Goal: Task Accomplishment & Management: Complete application form

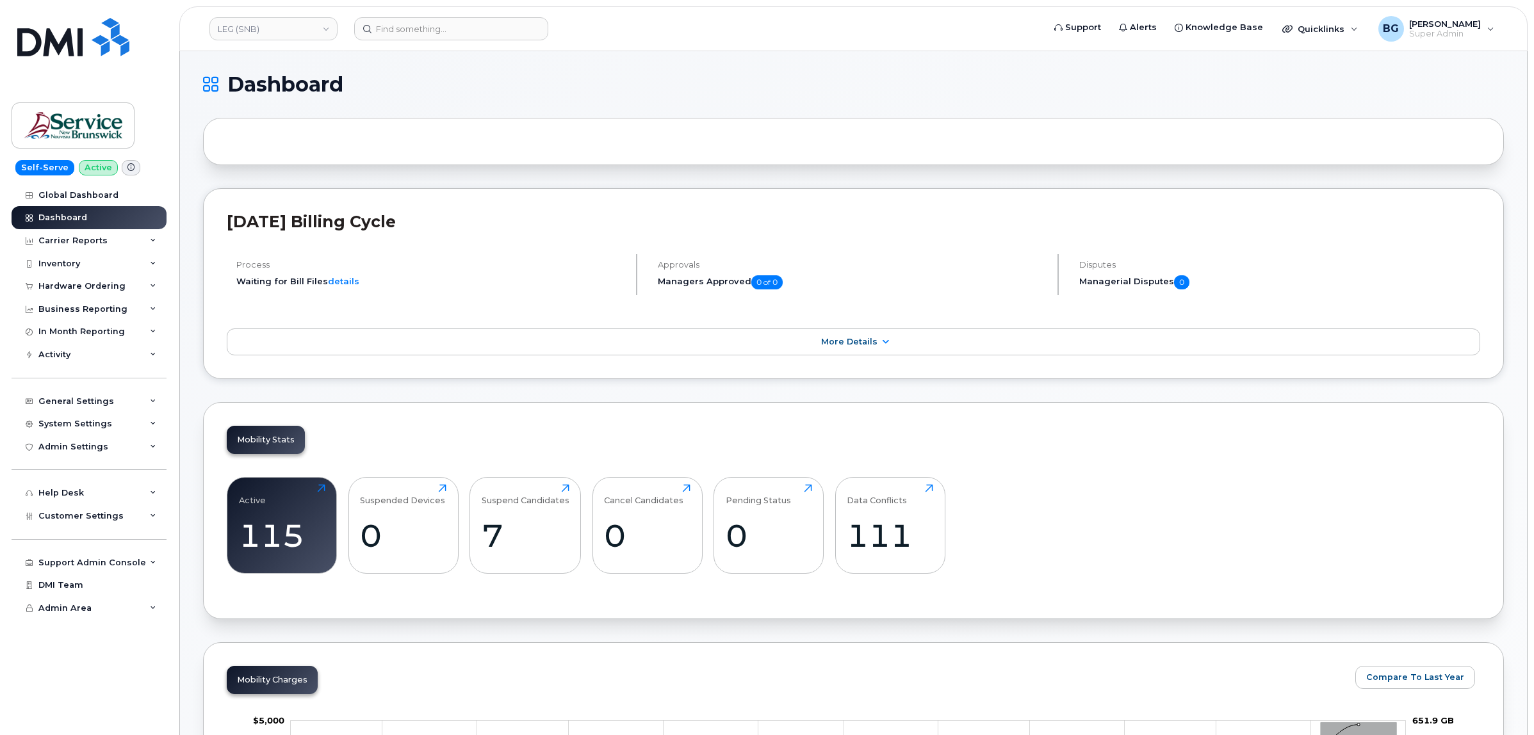
scroll to position [1792, 0]
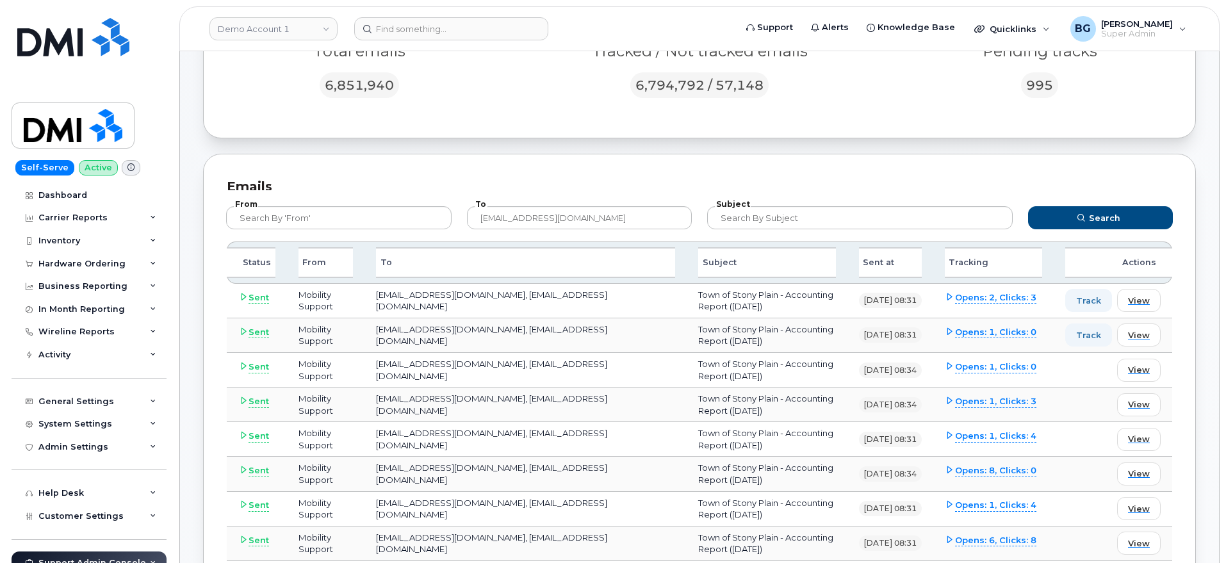
scroll to position [107, 0]
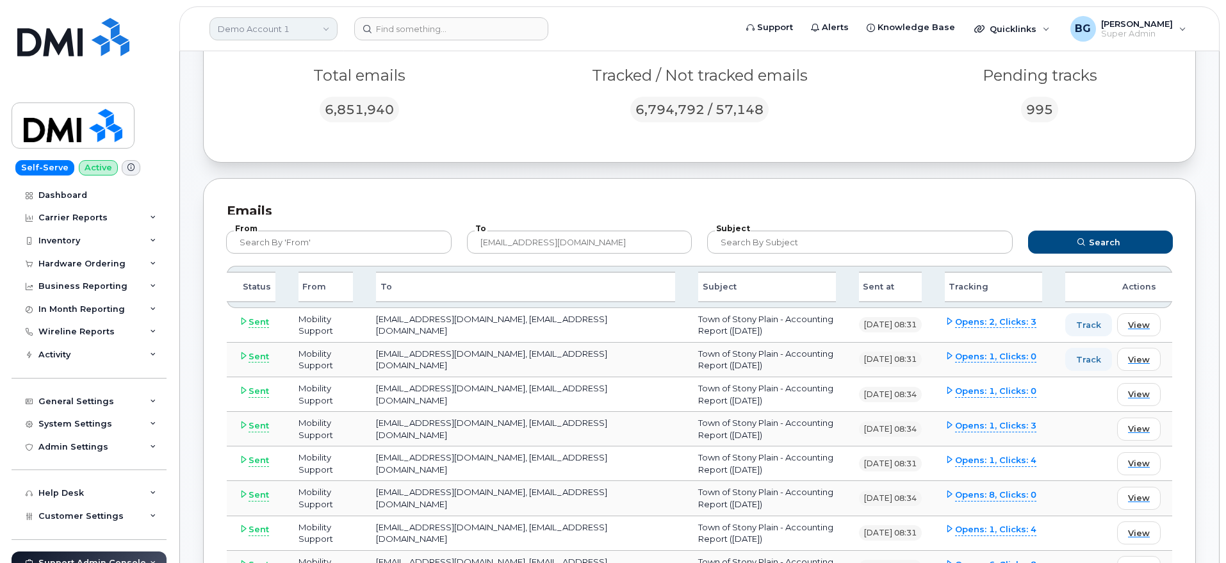
click at [252, 28] on link "Demo Account 1" at bounding box center [273, 28] width 128 height 23
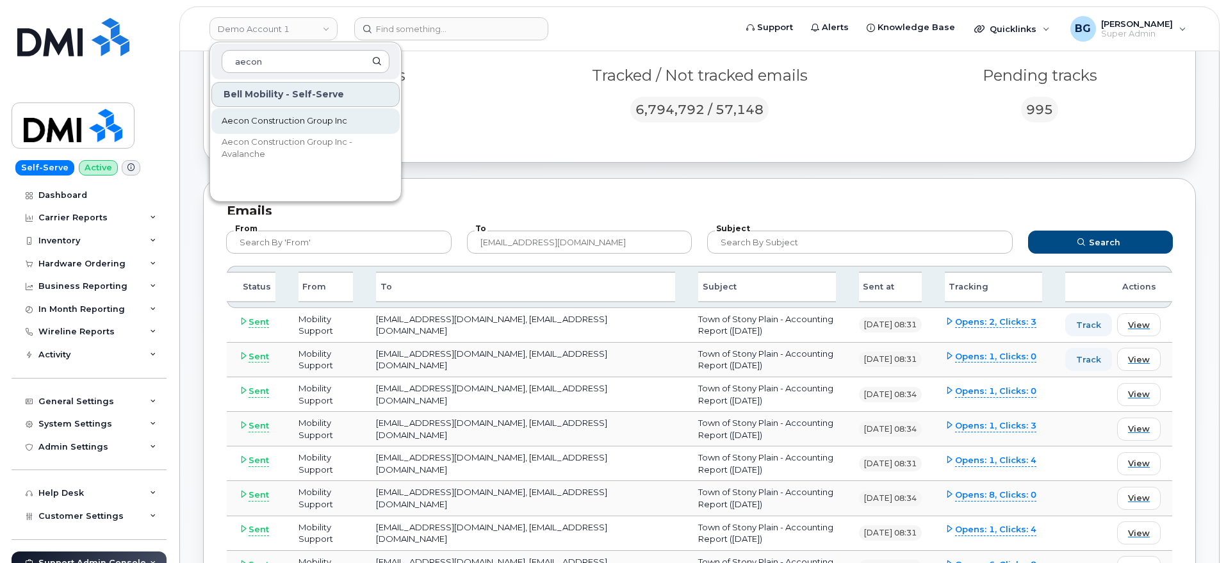
type input "aecon"
click at [282, 118] on span "Aecon Construction Group Inc" at bounding box center [285, 121] width 126 height 13
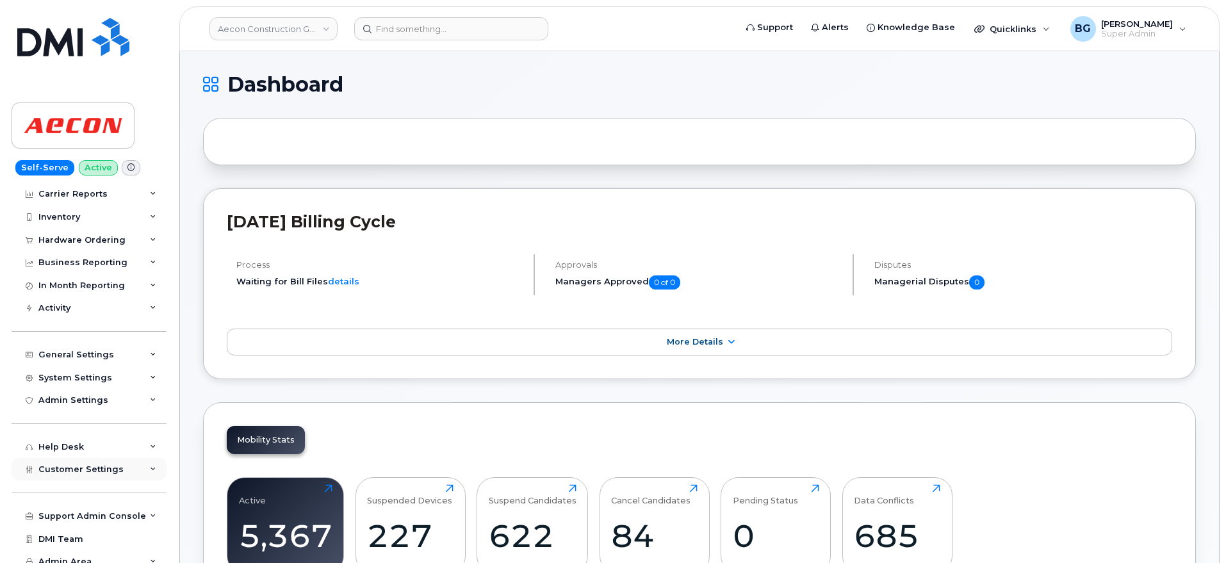
scroll to position [33, 0]
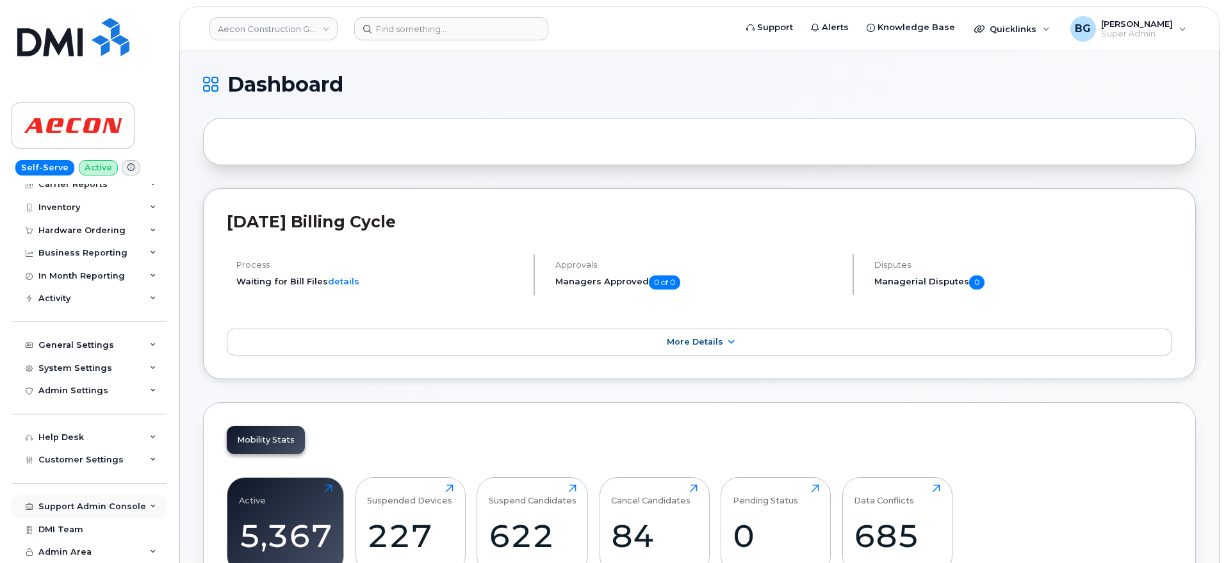
click at [83, 503] on div "Support Admin Console" at bounding box center [92, 506] width 108 height 10
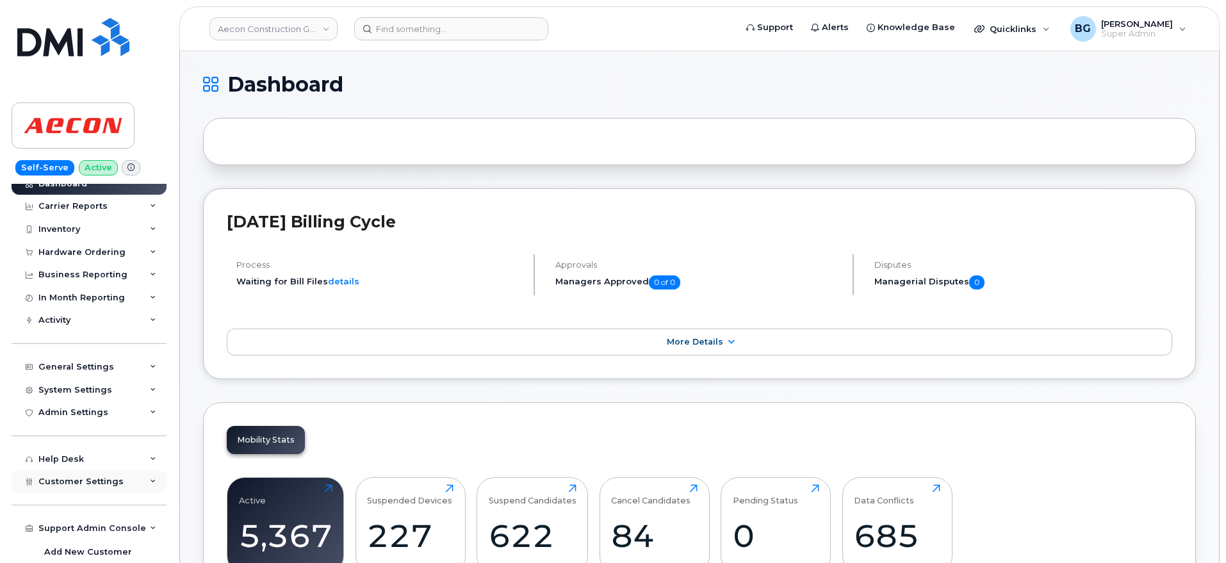
scroll to position [0, 0]
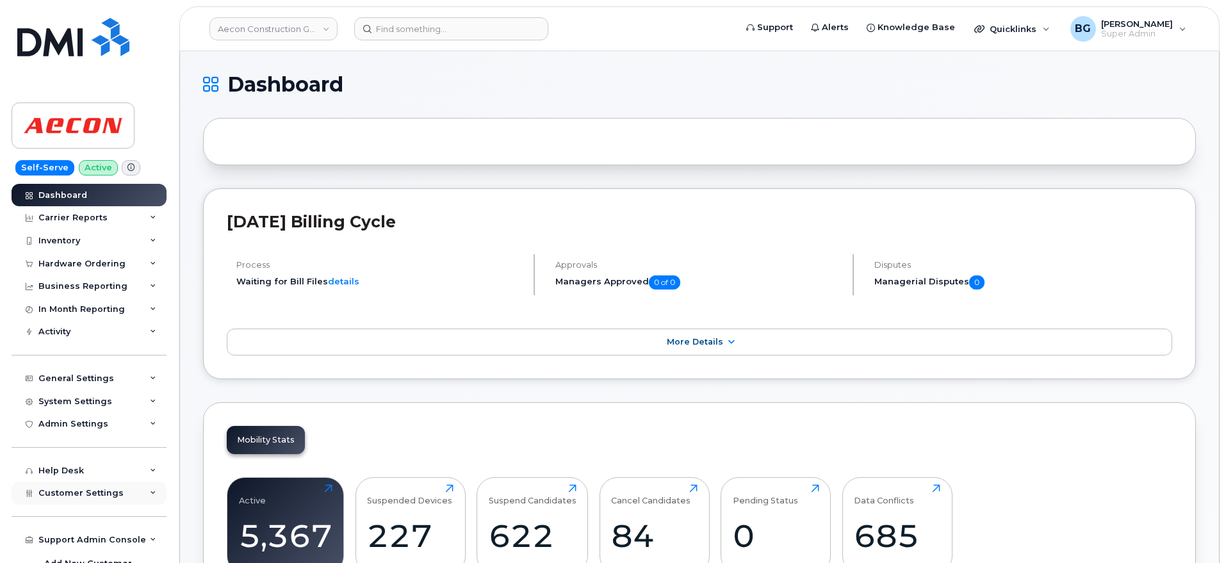
click at [65, 488] on span "Customer Settings" at bounding box center [80, 493] width 85 height 10
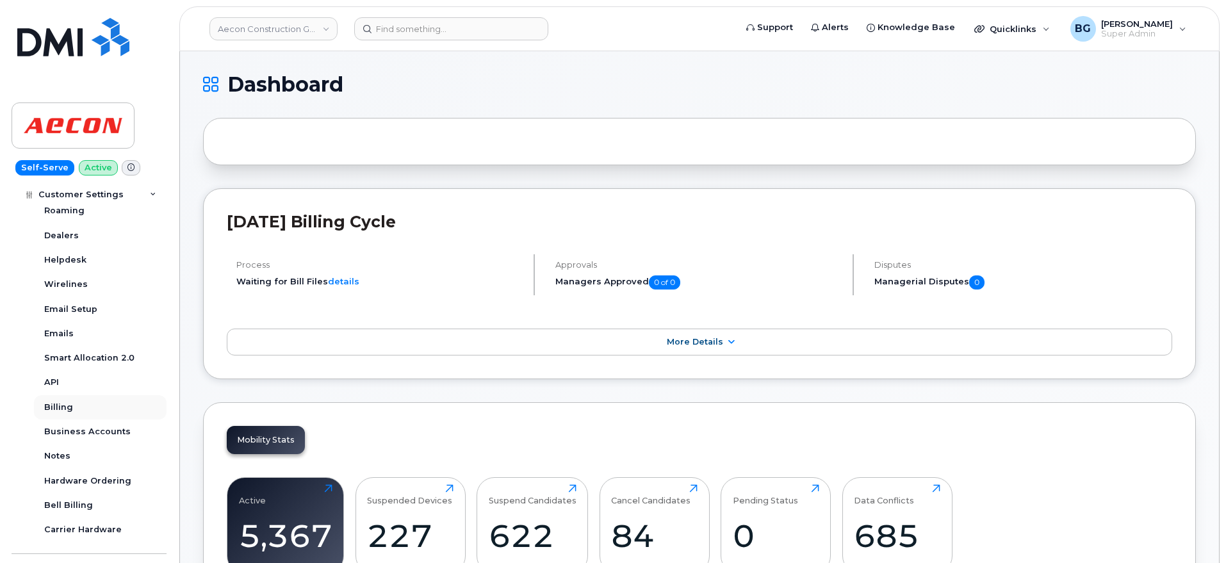
scroll to position [373, 0]
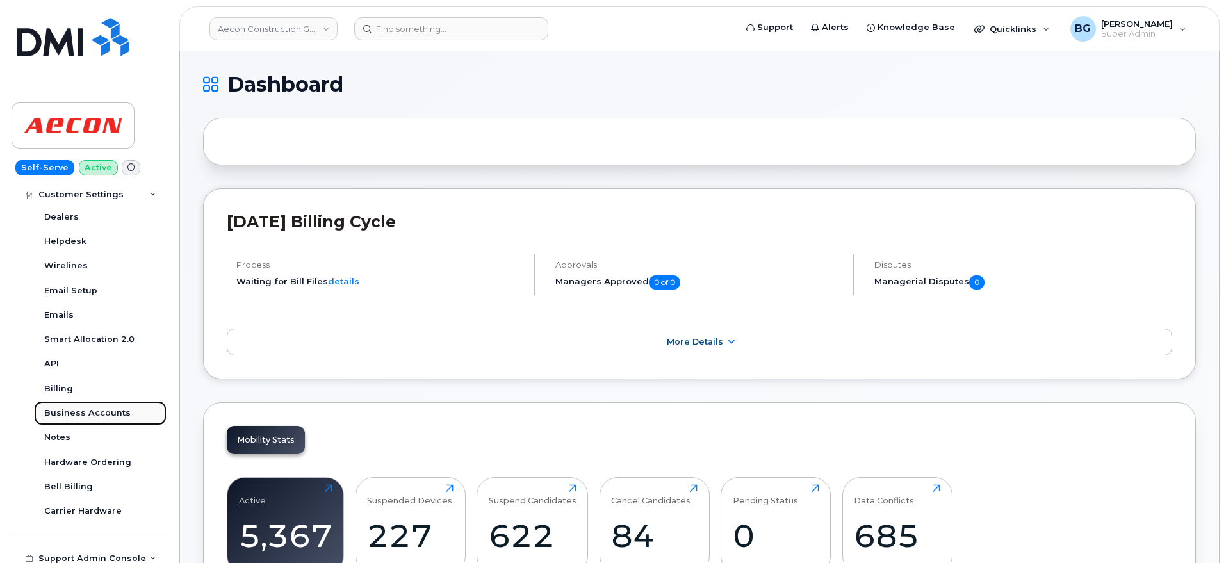
click at [81, 414] on div "Business Accounts" at bounding box center [87, 413] width 86 height 12
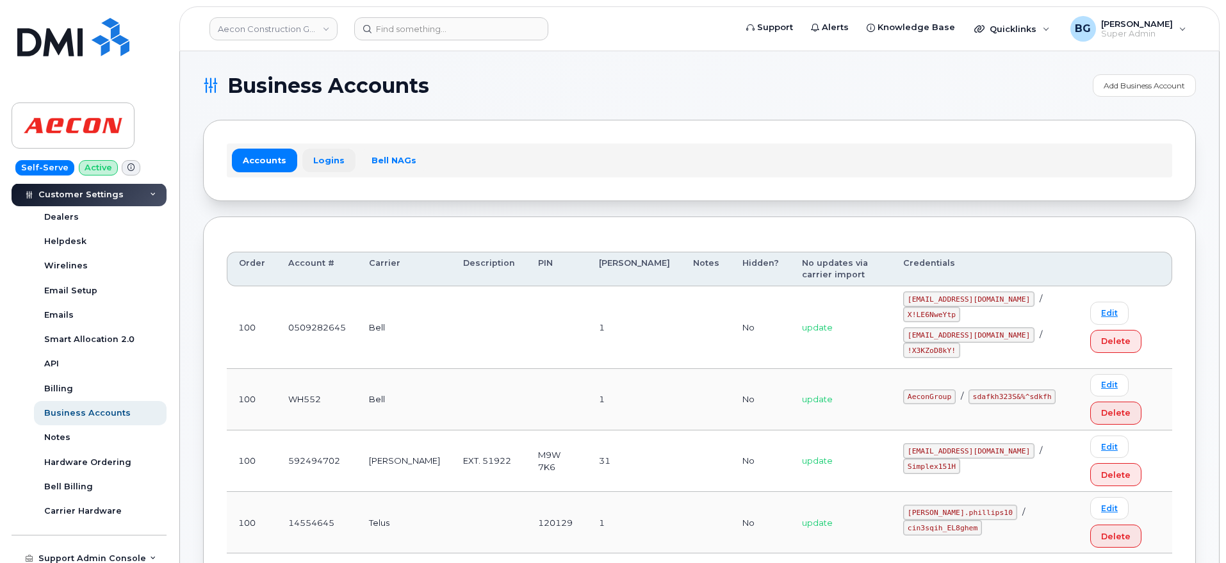
click at [327, 156] on link "Logins" at bounding box center [328, 160] width 53 height 23
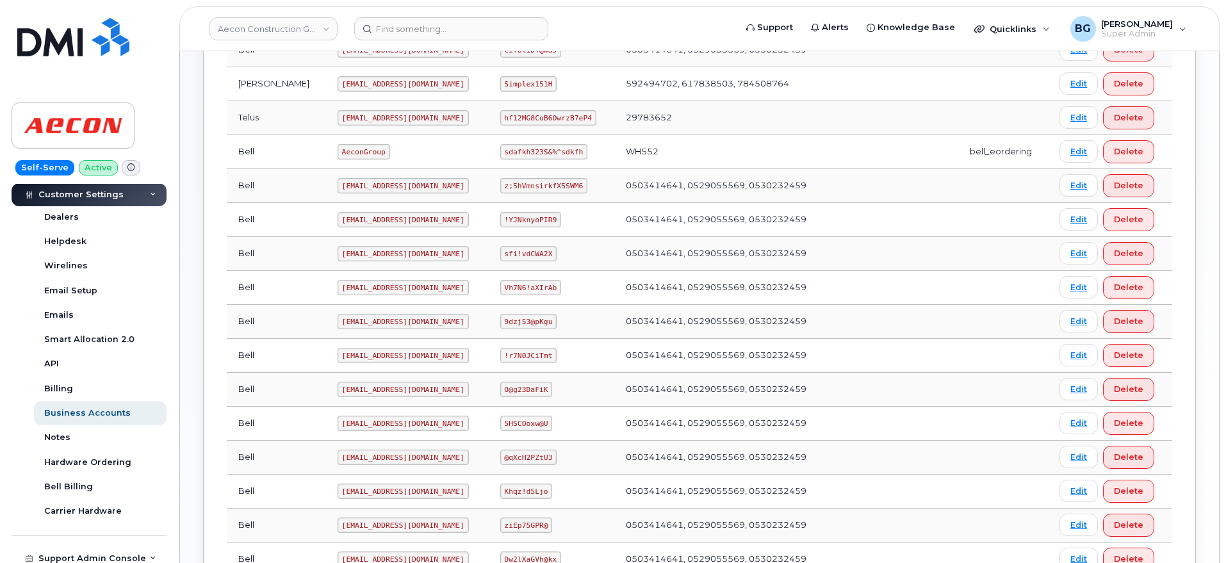
scroll to position [587, 0]
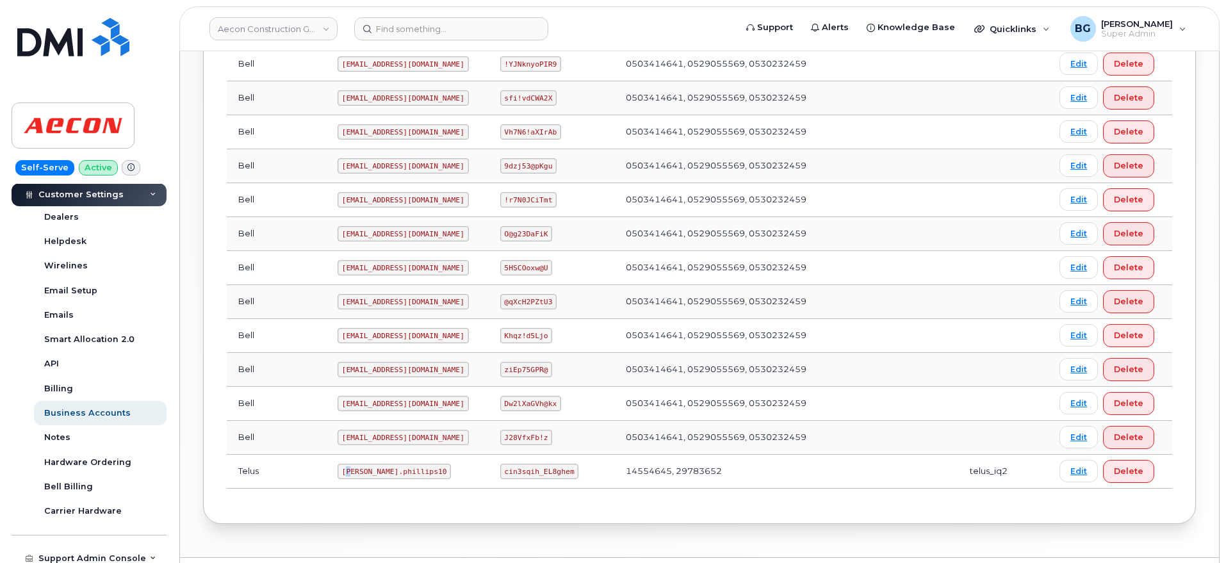
click at [337, 467] on code "Taylor.phillips10" at bounding box center [394, 471] width 114 height 15
click at [337, 474] on code "Taylor.phillips10" at bounding box center [394, 471] width 114 height 15
drag, startPoint x: 304, startPoint y: 474, endPoint x: 355, endPoint y: 469, distance: 51.4
click at [355, 469] on code "Taylor.phillips10" at bounding box center [394, 471] width 114 height 15
click at [508, 471] on code "cin3sqih_EL8ghem" at bounding box center [539, 471] width 79 height 15
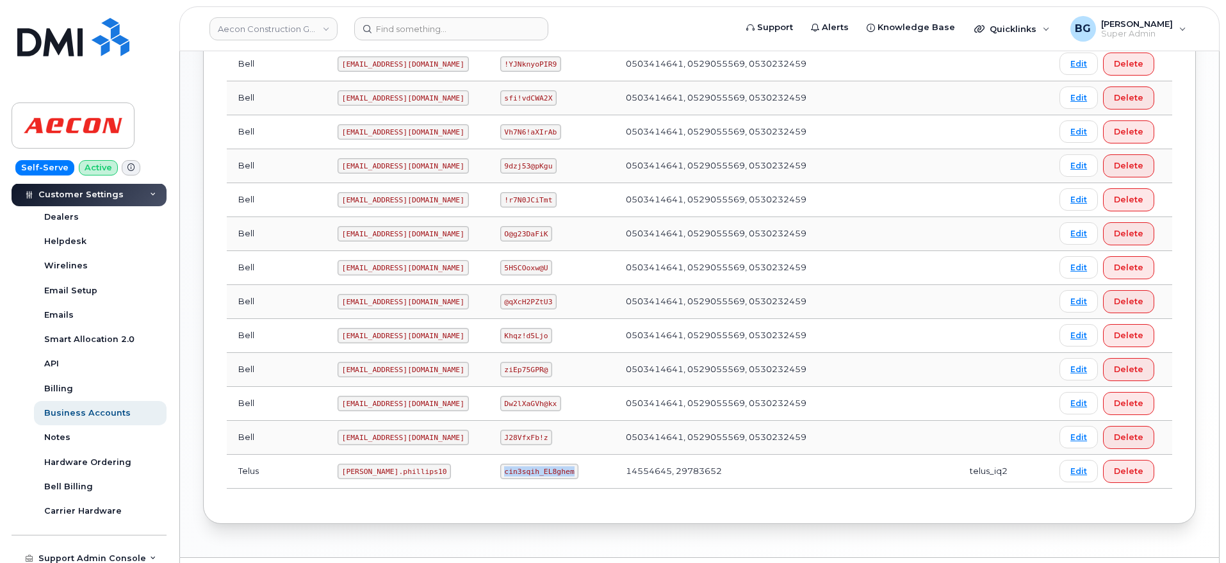
drag, startPoint x: 508, startPoint y: 471, endPoint x: 543, endPoint y: 467, distance: 35.4
click at [543, 467] on code "cin3sqih_EL8ghem" at bounding box center [539, 471] width 79 height 15
copy code "cin3sqih_EL8ghem"
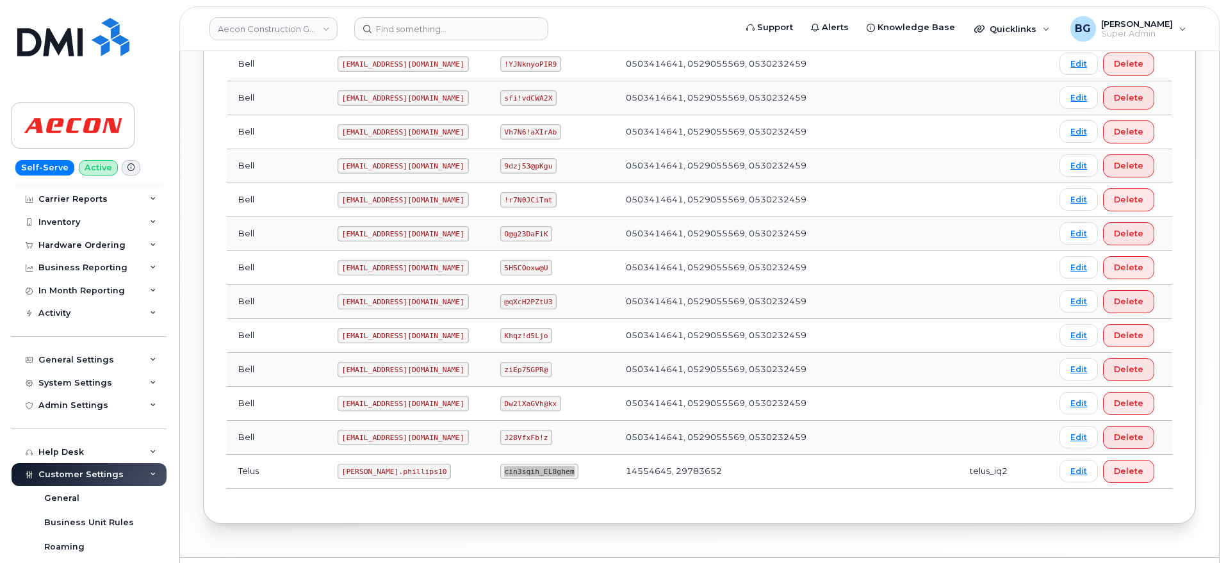
scroll to position [0, 0]
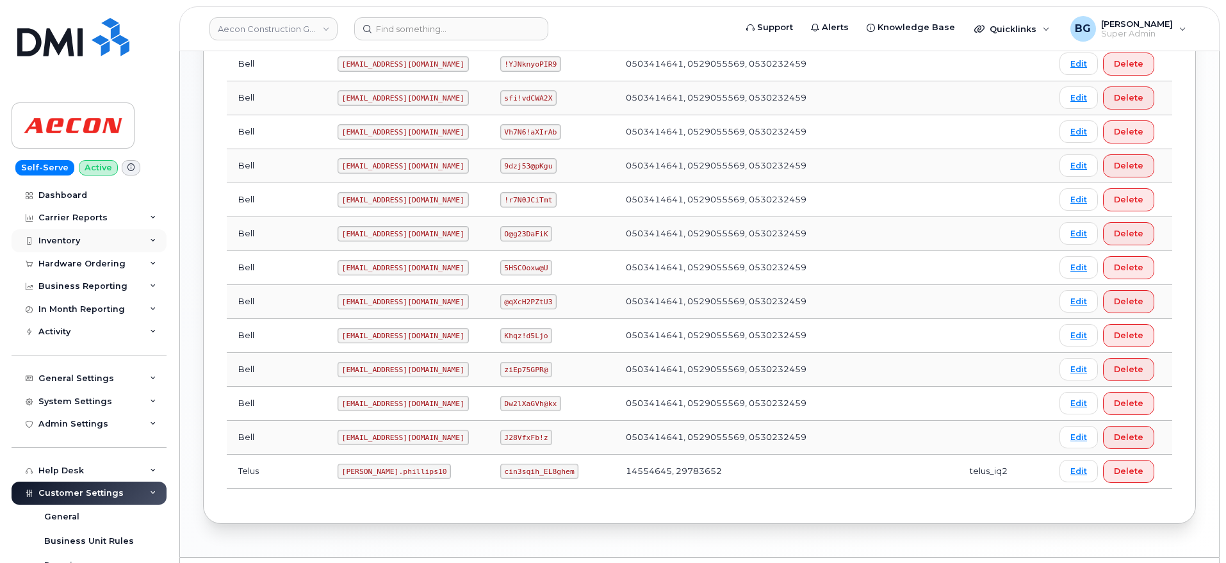
click at [51, 239] on div "Inventory" at bounding box center [59, 241] width 42 height 10
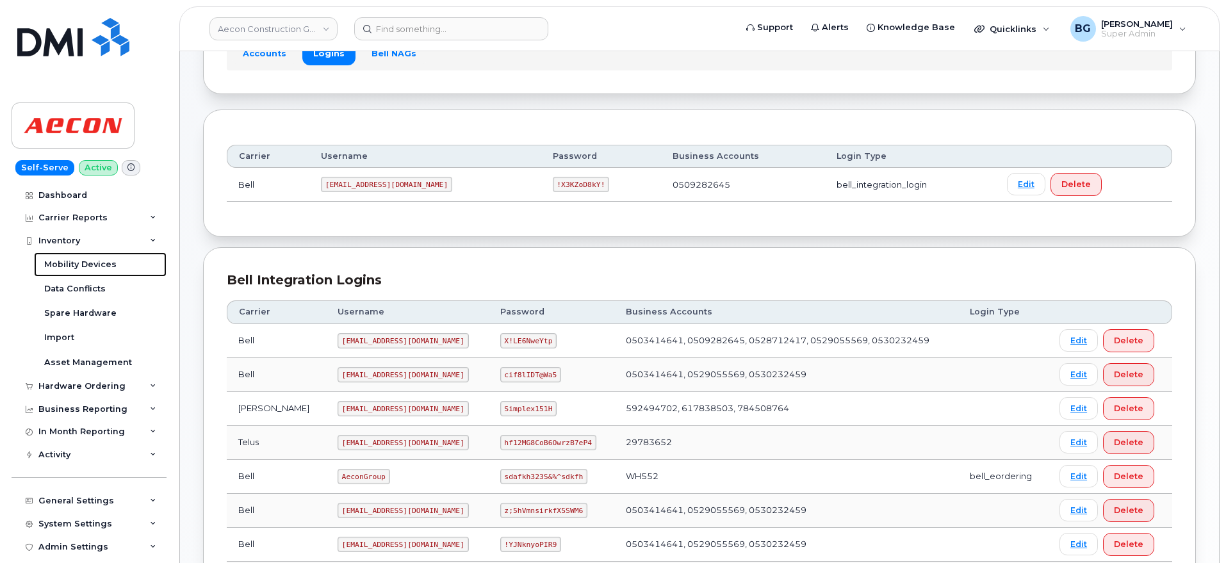
scroll to position [160, 0]
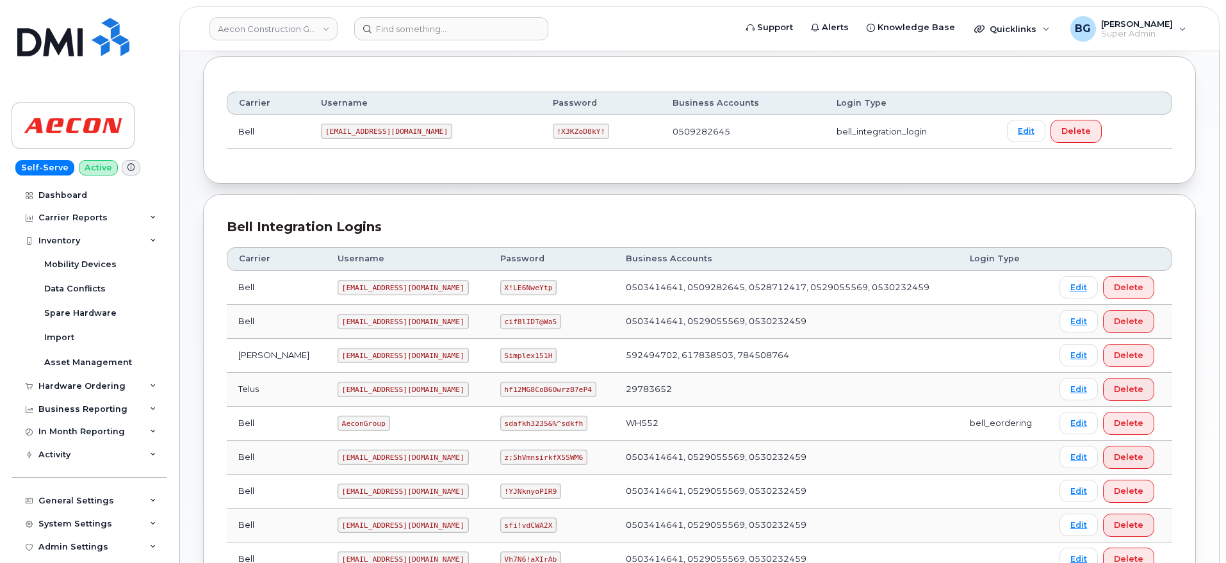
click at [337, 353] on code "aecon@smplx.co" at bounding box center [402, 355] width 131 height 15
drag, startPoint x: 309, startPoint y: 353, endPoint x: 353, endPoint y: 356, distance: 43.7
click at [353, 356] on code "aecon@smplx.co" at bounding box center [402, 355] width 131 height 15
copy code "aecon@smplx.co"
click at [514, 354] on code "Simplex151H" at bounding box center [528, 355] width 57 height 15
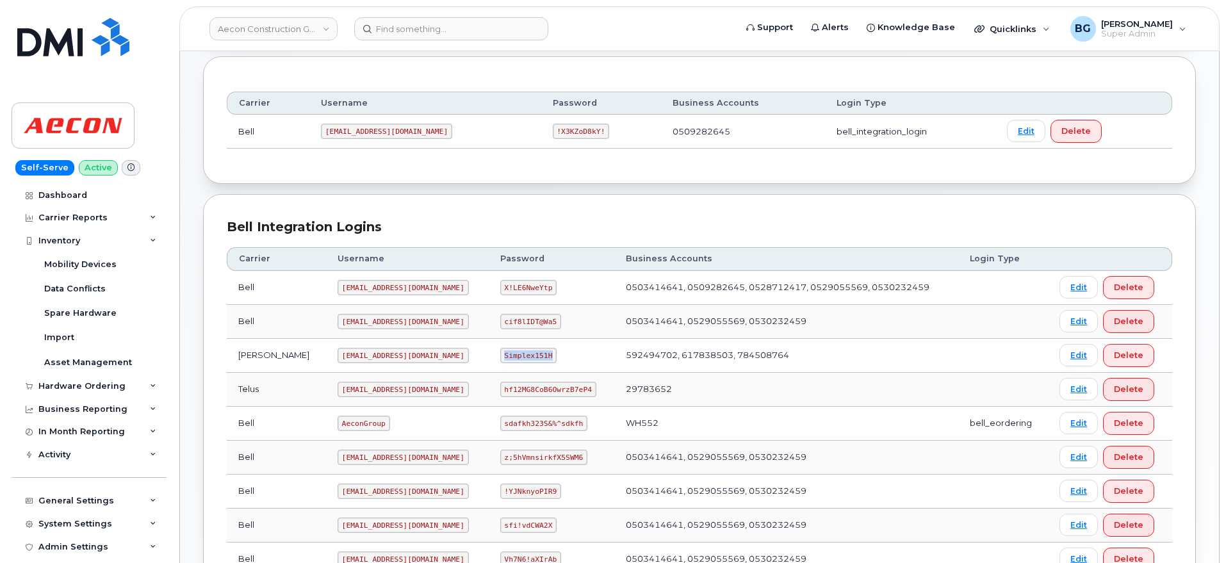
drag, startPoint x: 514, startPoint y: 354, endPoint x: 520, endPoint y: 355, distance: 6.5
click at [520, 355] on code "Simplex151H" at bounding box center [528, 355] width 57 height 15
copy code "Simplex151H"
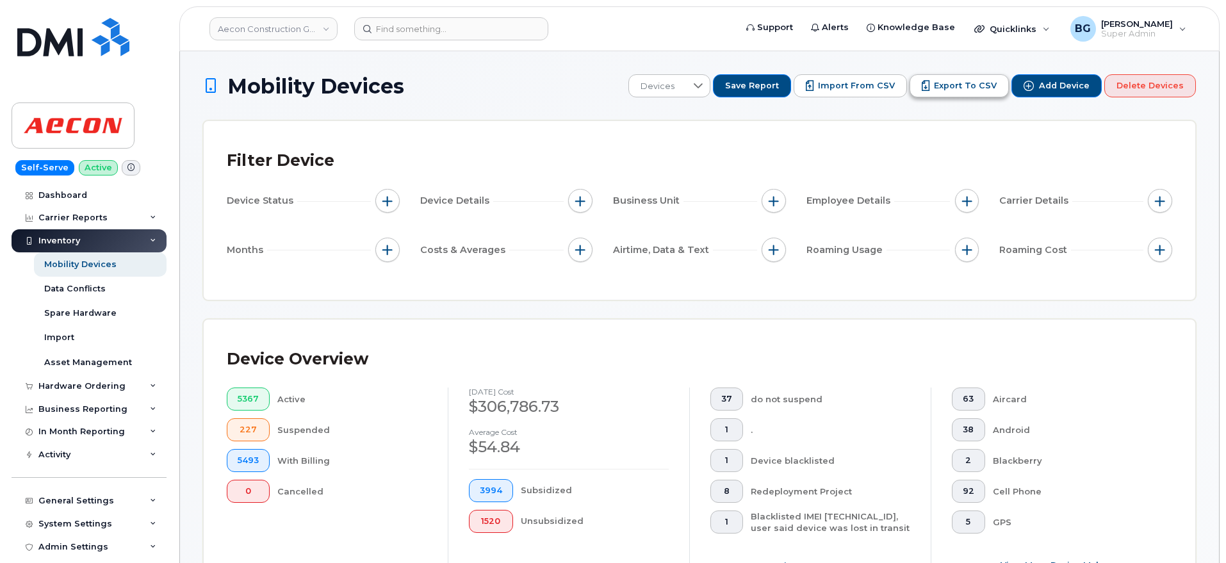
drag, startPoint x: 959, startPoint y: 83, endPoint x: 964, endPoint y: 93, distance: 11.5
click at [959, 83] on span "Export to CSV" at bounding box center [965, 86] width 63 height 12
click at [869, 81] on span "Import from CSV" at bounding box center [856, 86] width 77 height 12
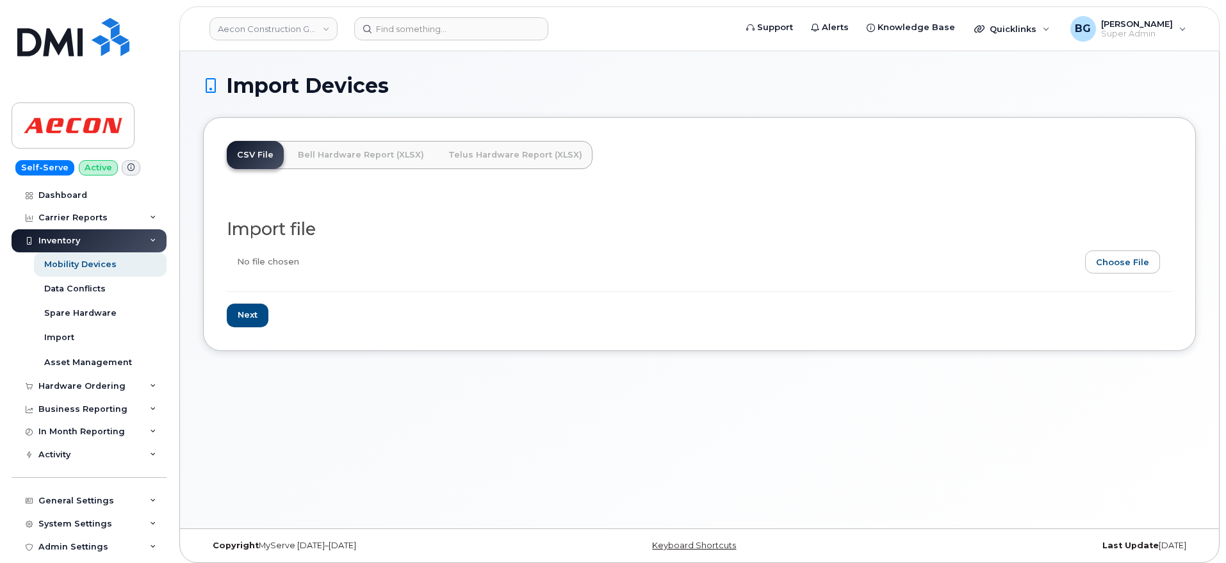
click at [1124, 264] on input "file" at bounding box center [694, 264] width 935 height 29
type input "C:\fakepath\device.csv"
click at [245, 319] on input "Next" at bounding box center [248, 316] width 42 height 24
type input "Loading..."
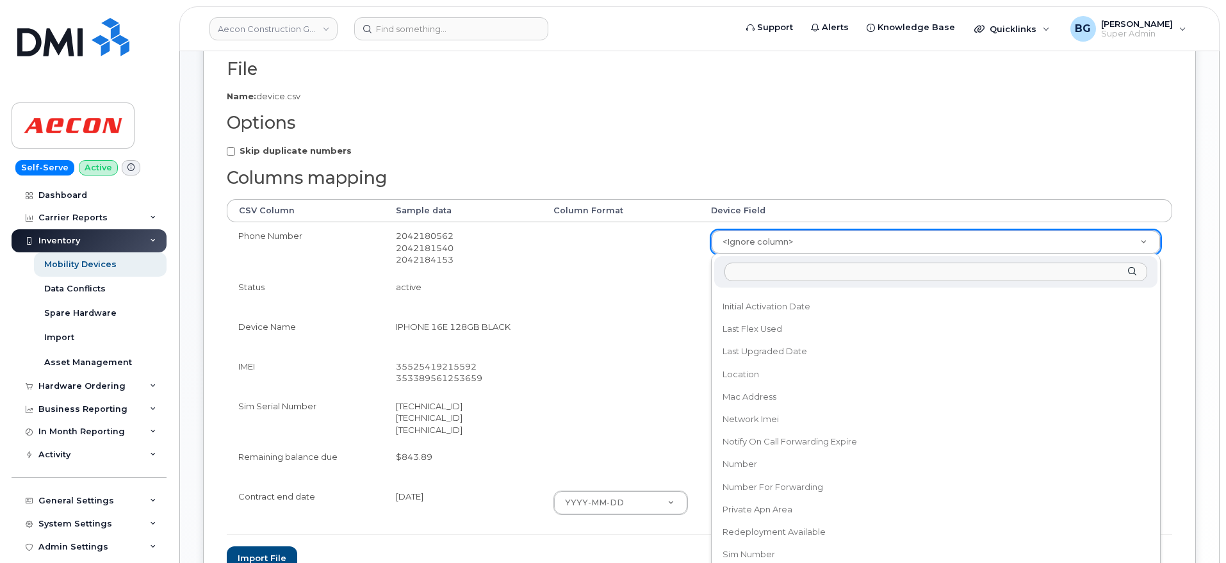
scroll to position [694, 0]
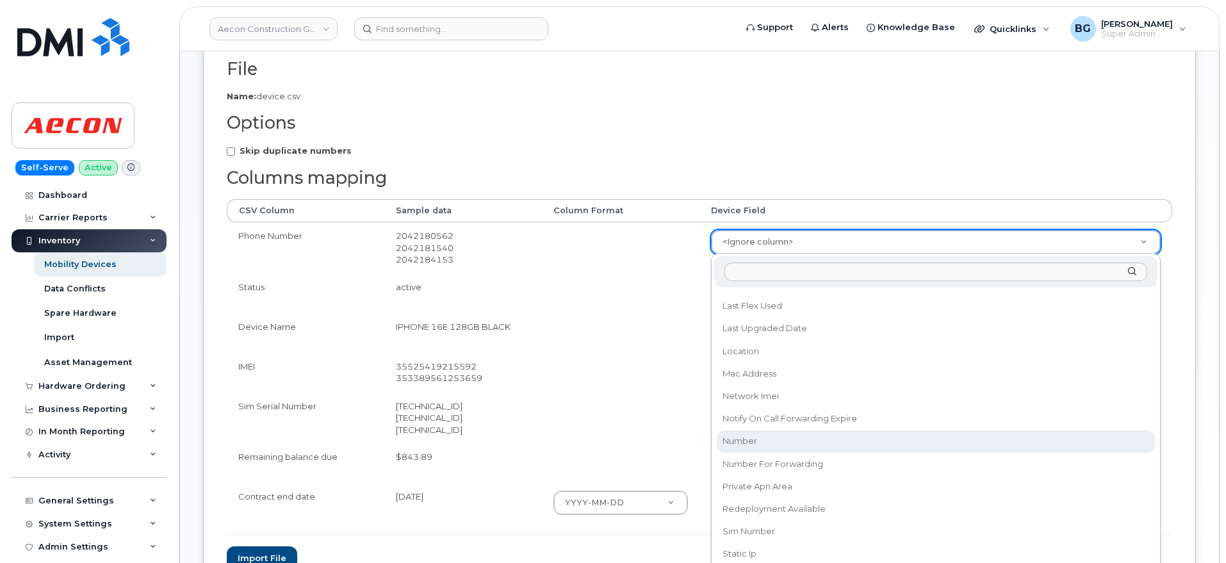
select select "number"
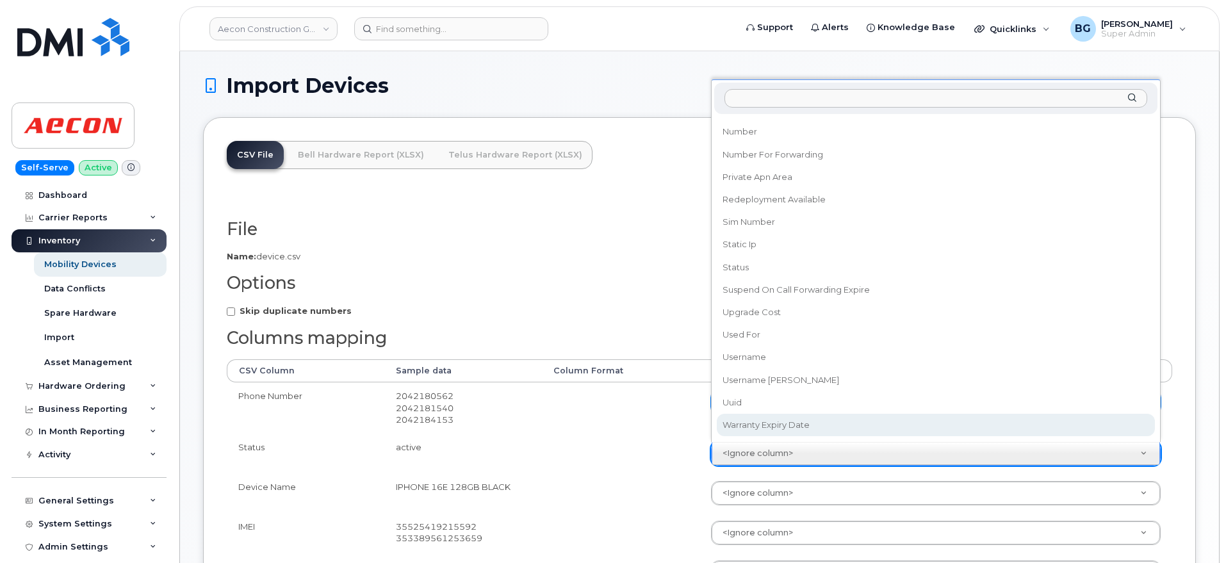
scroll to position [829, 0]
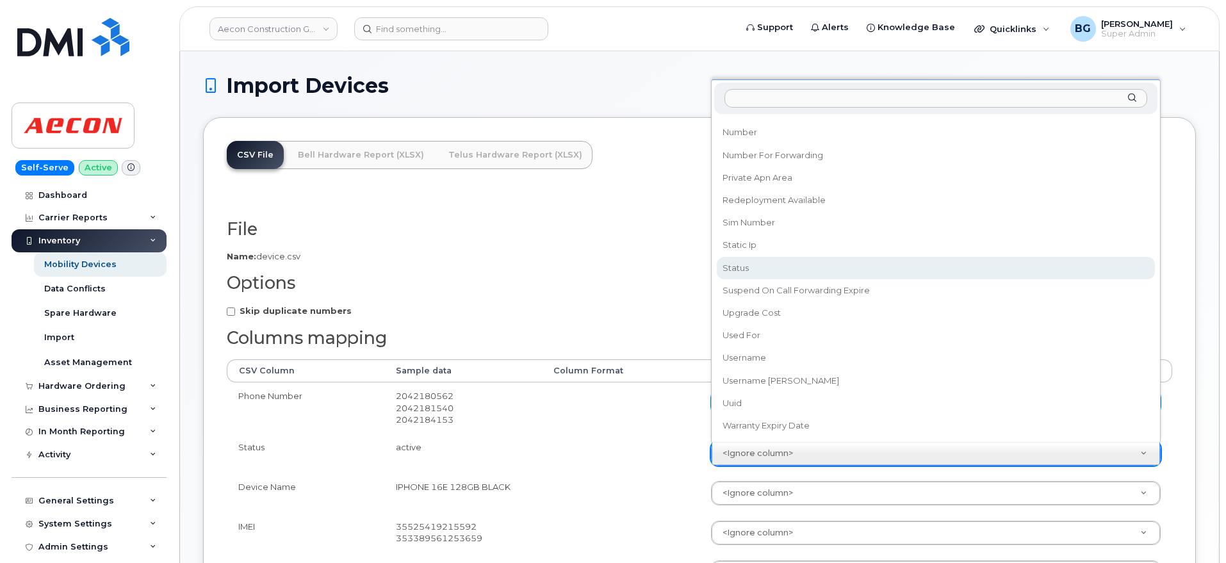
select select "status"
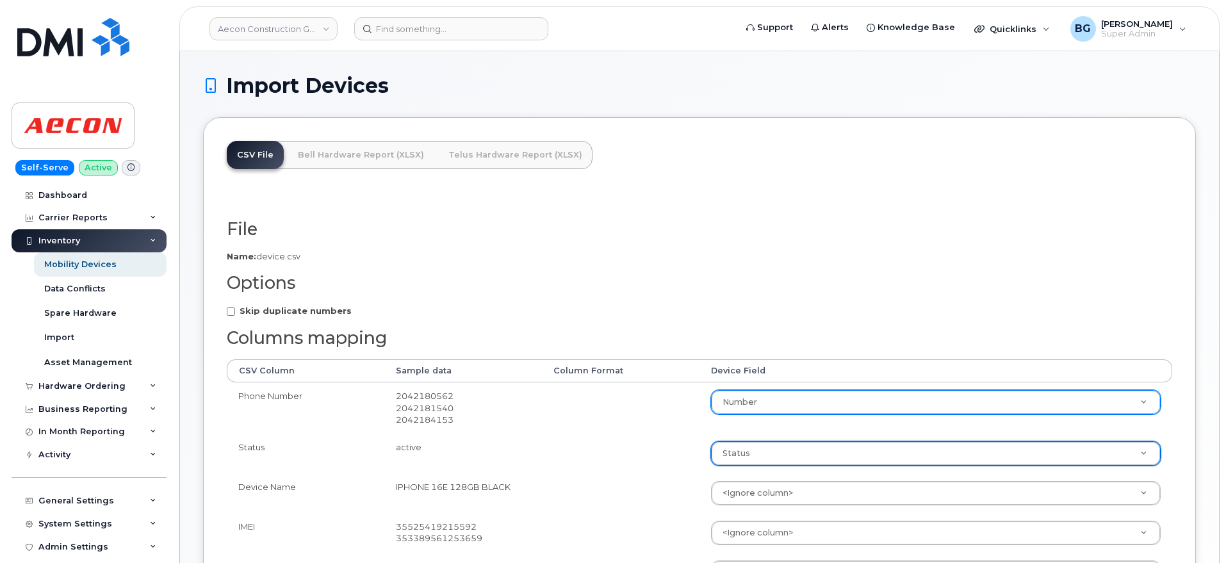
click at [643, 440] on td at bounding box center [621, 454] width 158 height 40
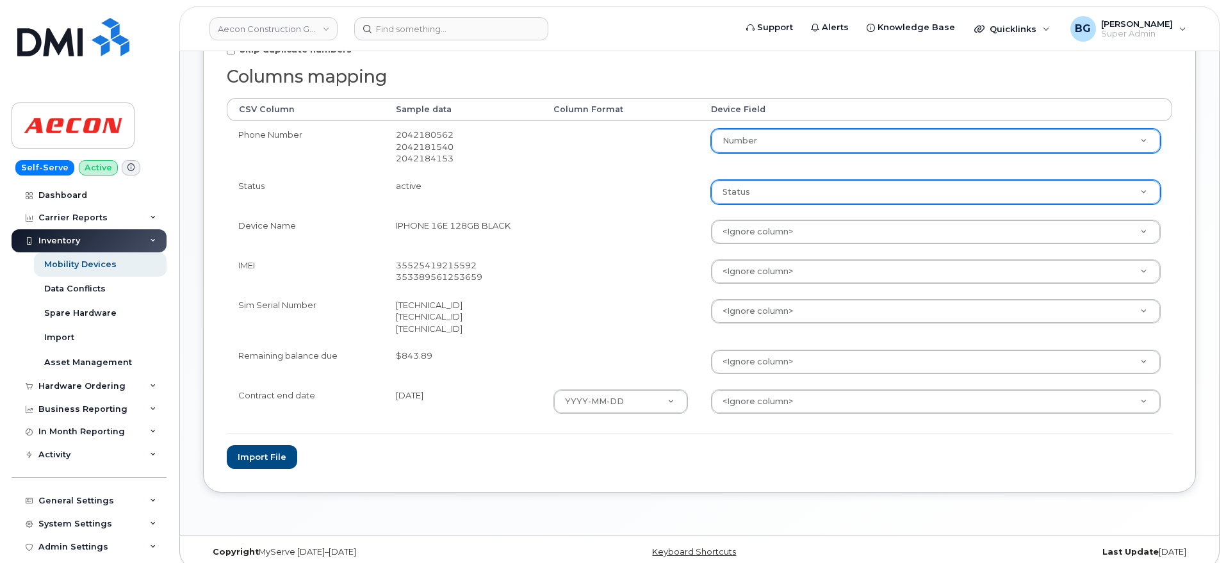
scroll to position [274, 0]
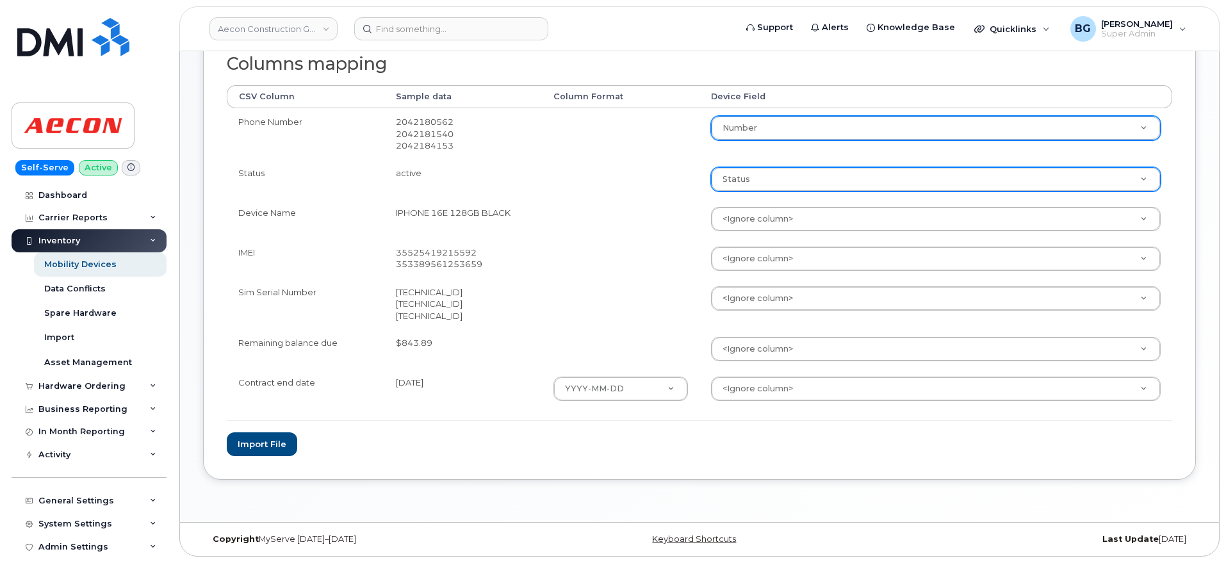
click at [771, 448] on form "File Filename cache Name: device.csv Options Skip duplicate numbers Columns map…" at bounding box center [699, 201] width 945 height 510
drag, startPoint x: 758, startPoint y: 220, endPoint x: 756, endPoint y: 227, distance: 7.2
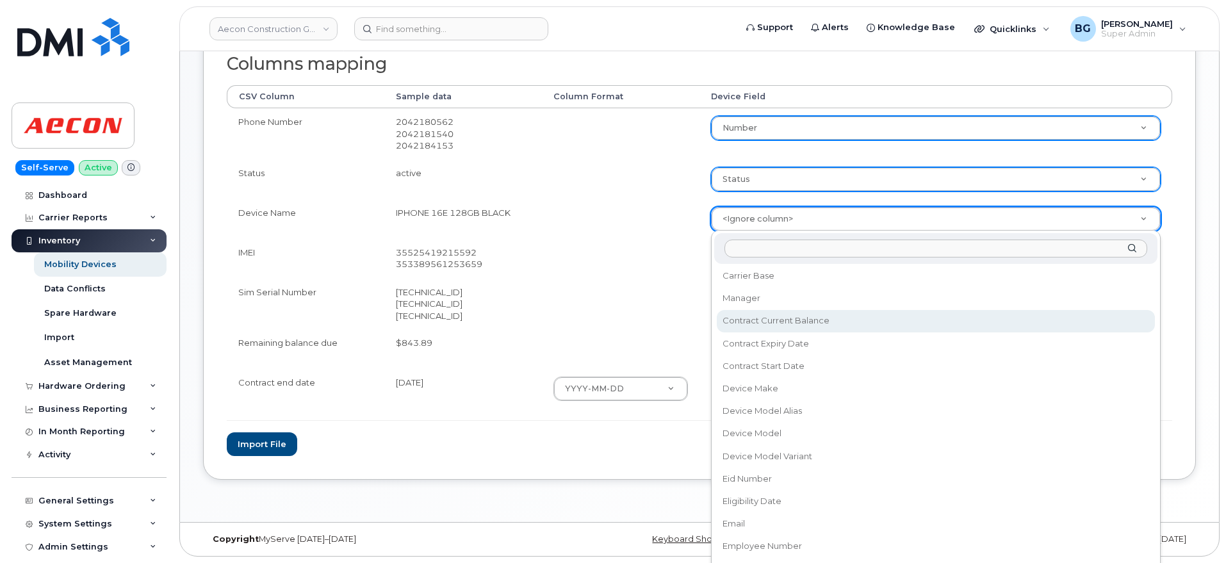
scroll to position [267, 0]
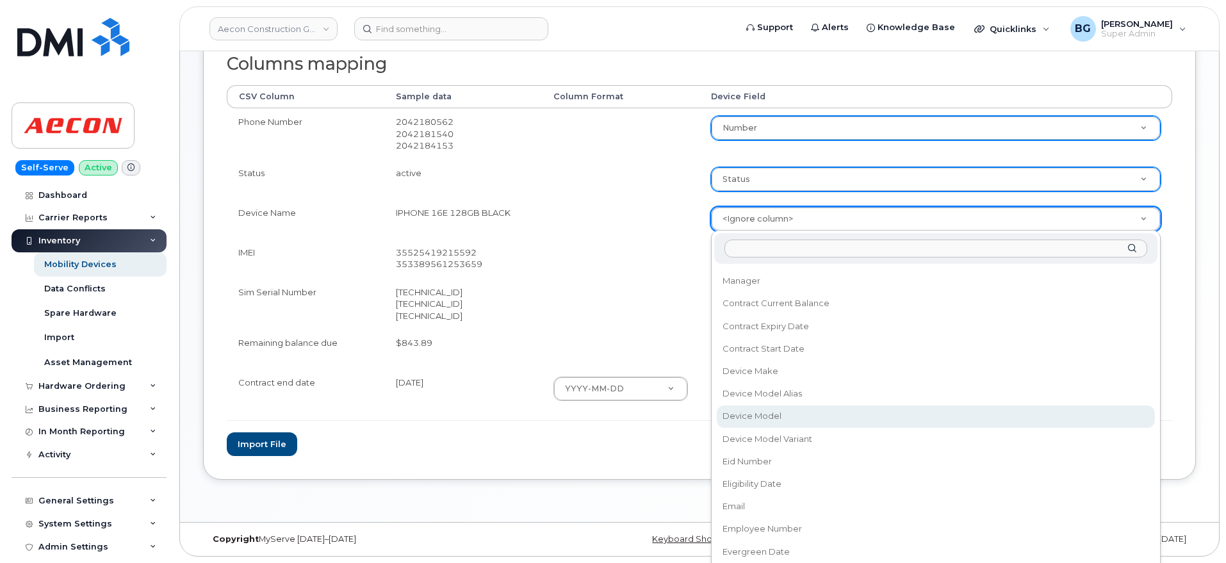
select select "device_model_id"
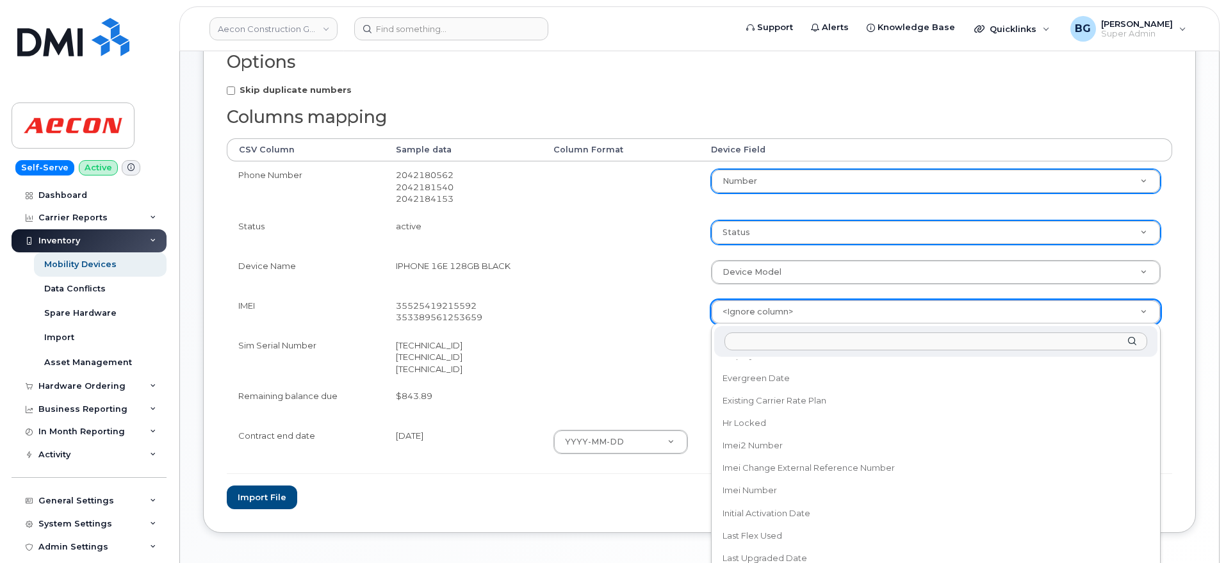
scroll to position [587, 0]
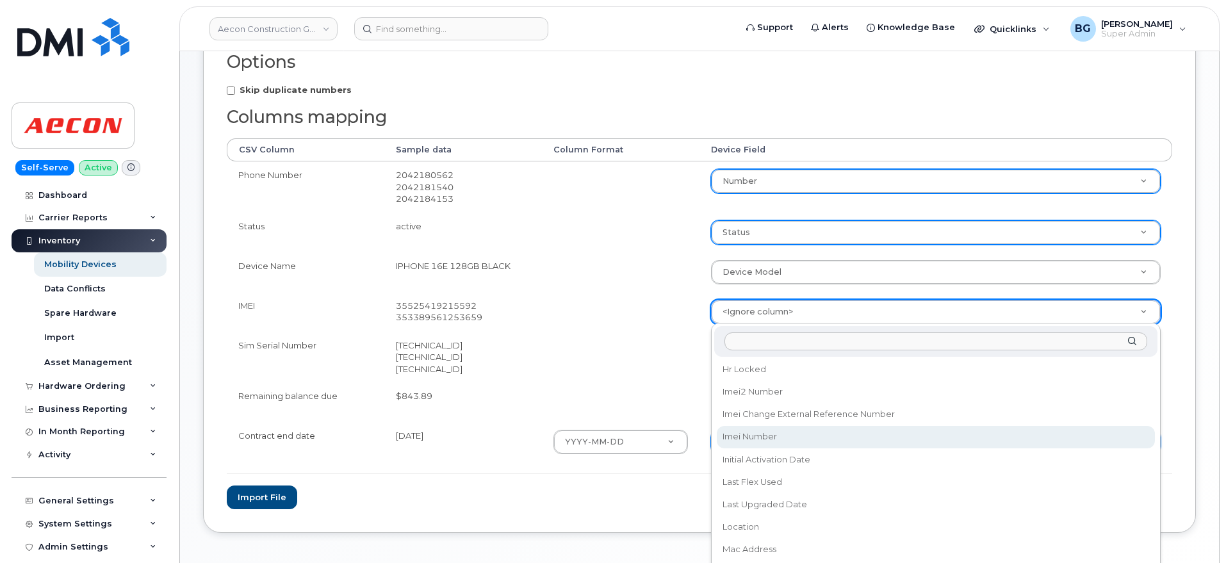
select select "imei_number"
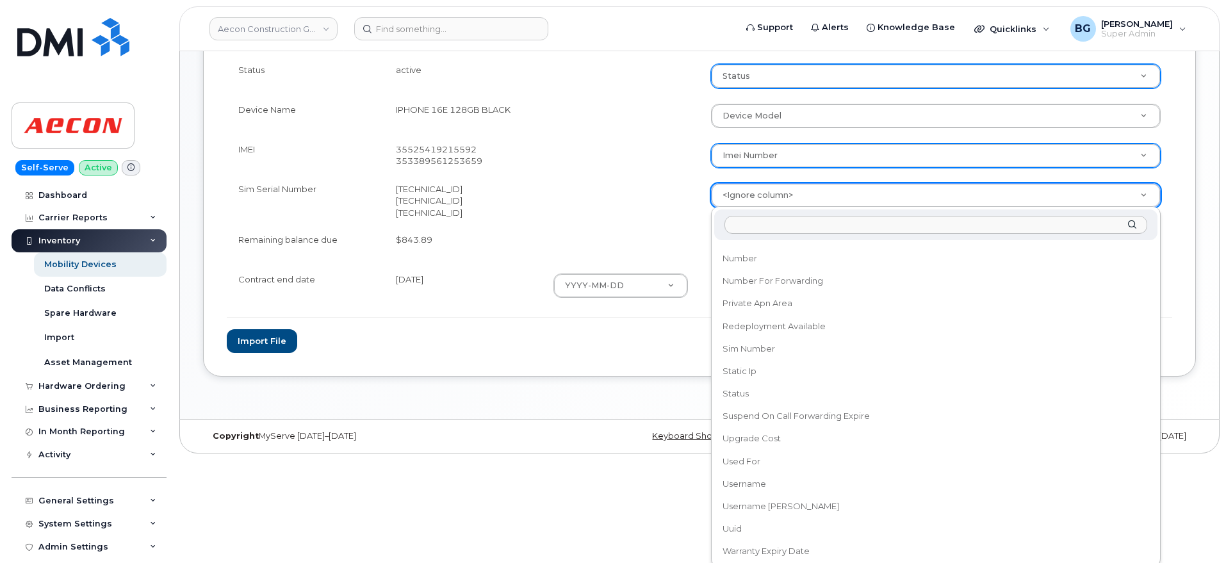
scroll to position [381, 0]
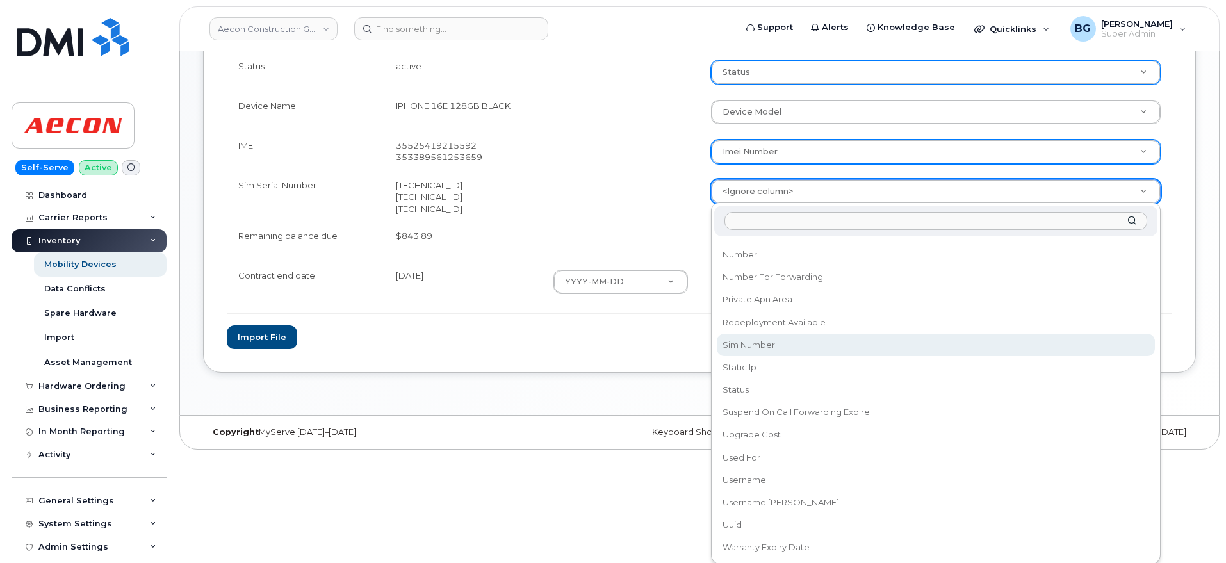
select select "sim_number"
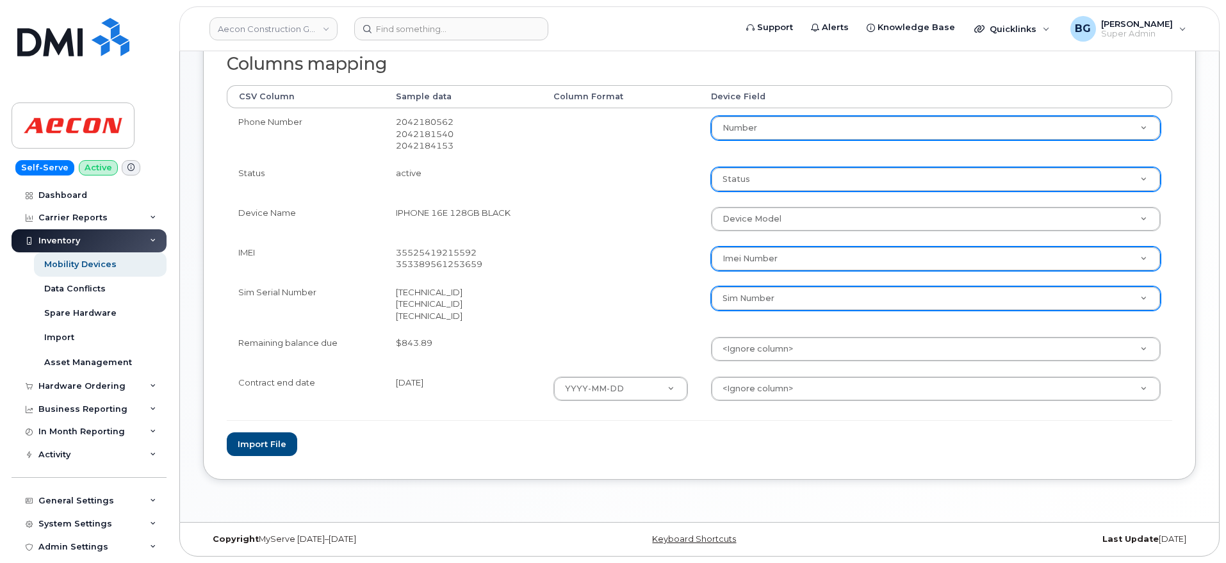
click at [640, 330] on td at bounding box center [621, 349] width 158 height 40
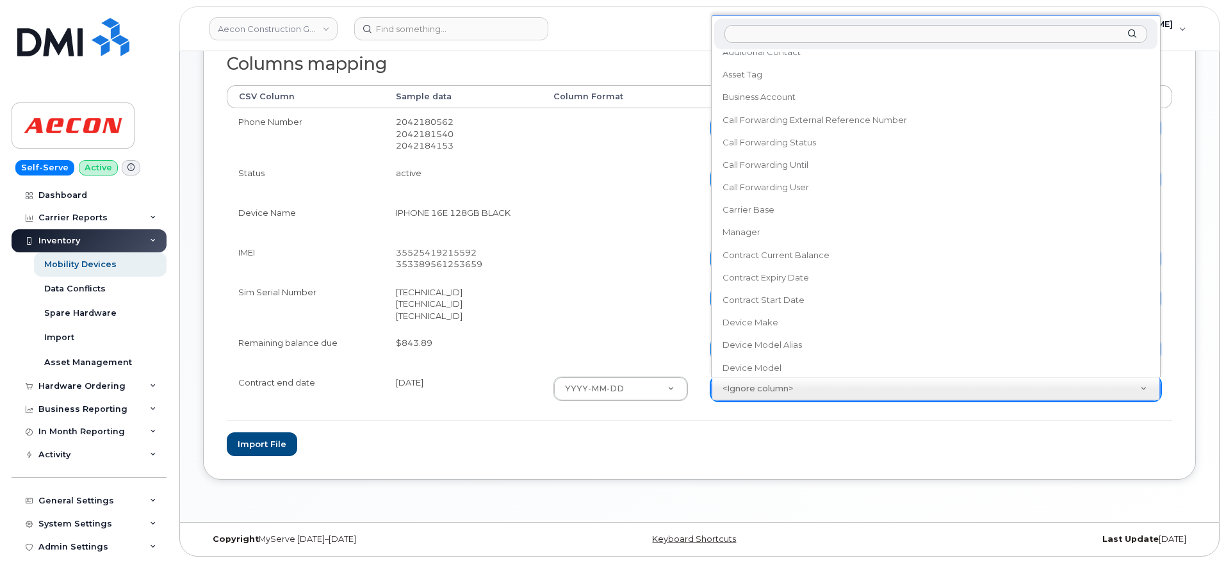
scroll to position [82, 0]
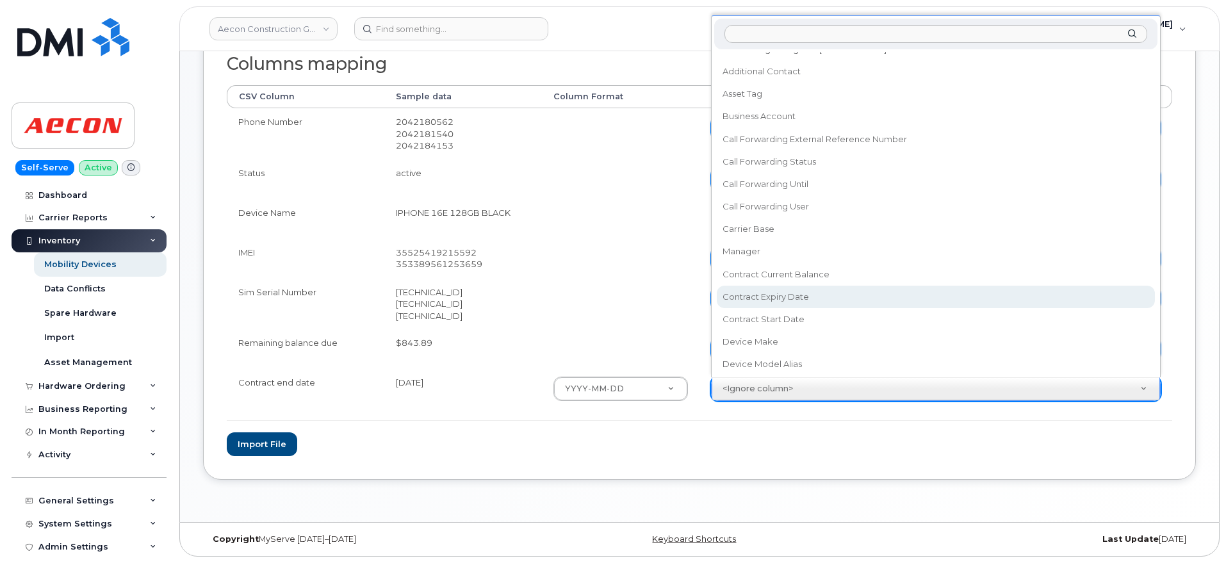
select select "contract_expiry_date"
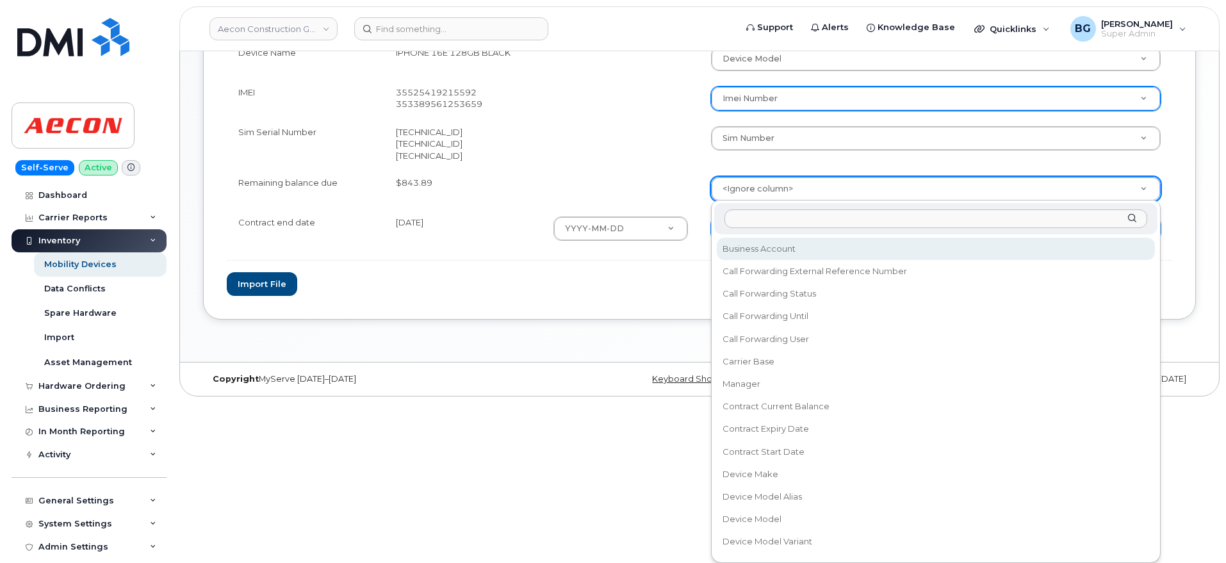
scroll to position [160, 0]
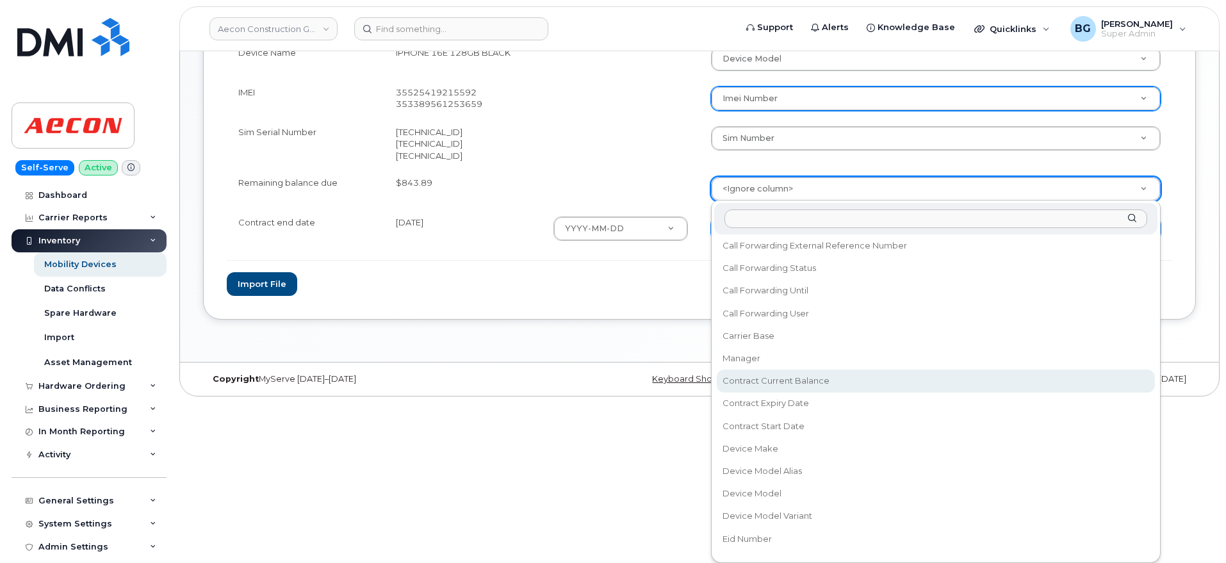
select select "contract_current_balance"
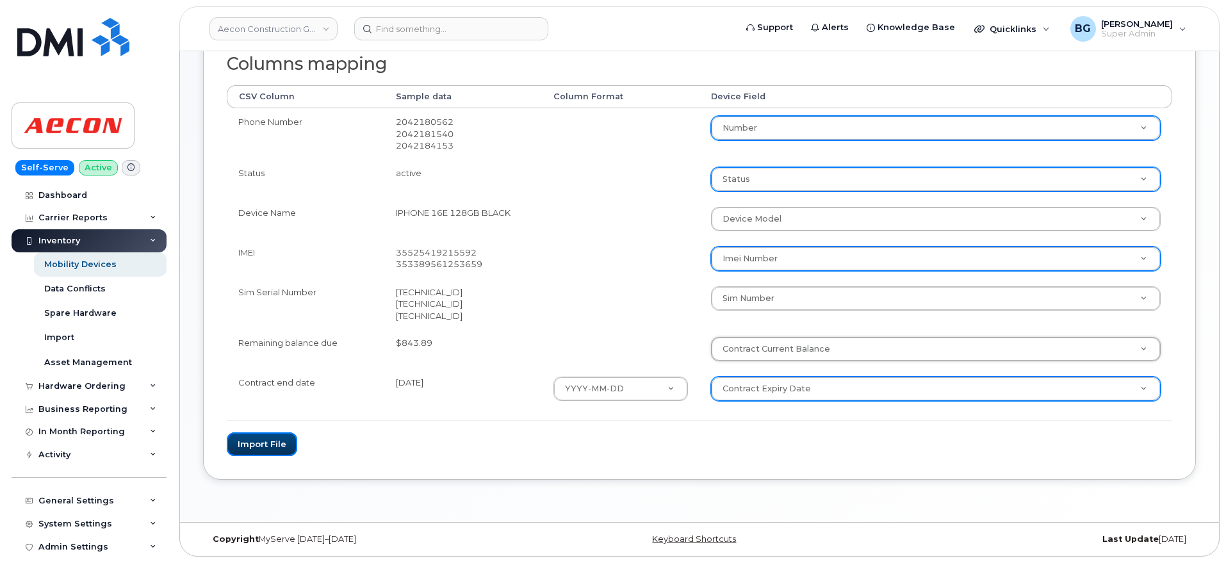
click at [263, 446] on button "Import file" at bounding box center [262, 444] width 70 height 24
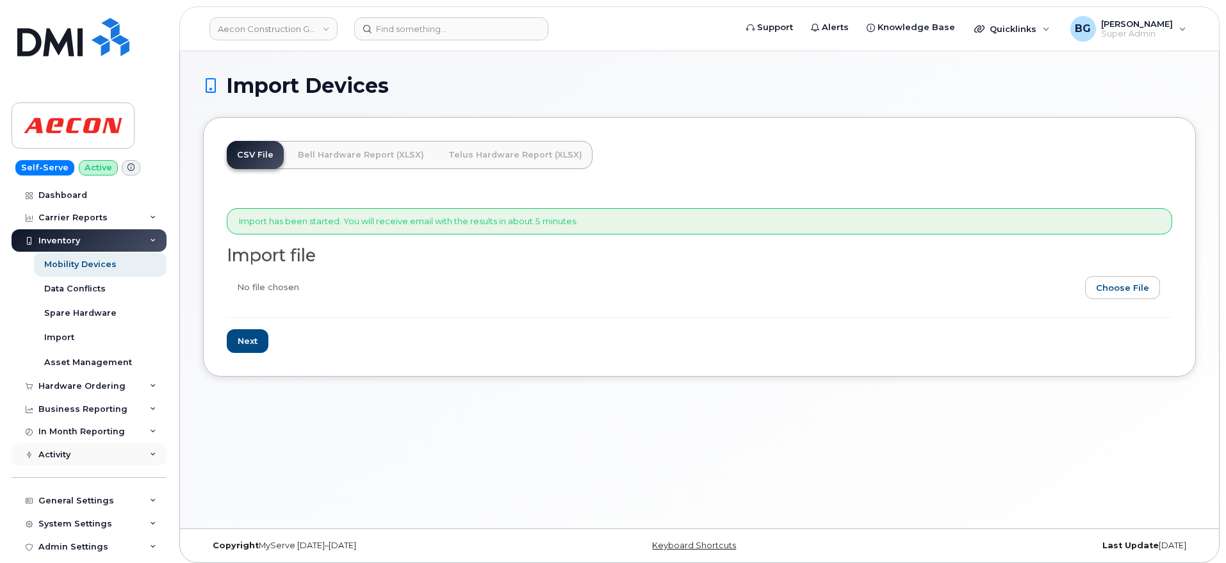
click at [67, 454] on div "Activity" at bounding box center [54, 455] width 32 height 10
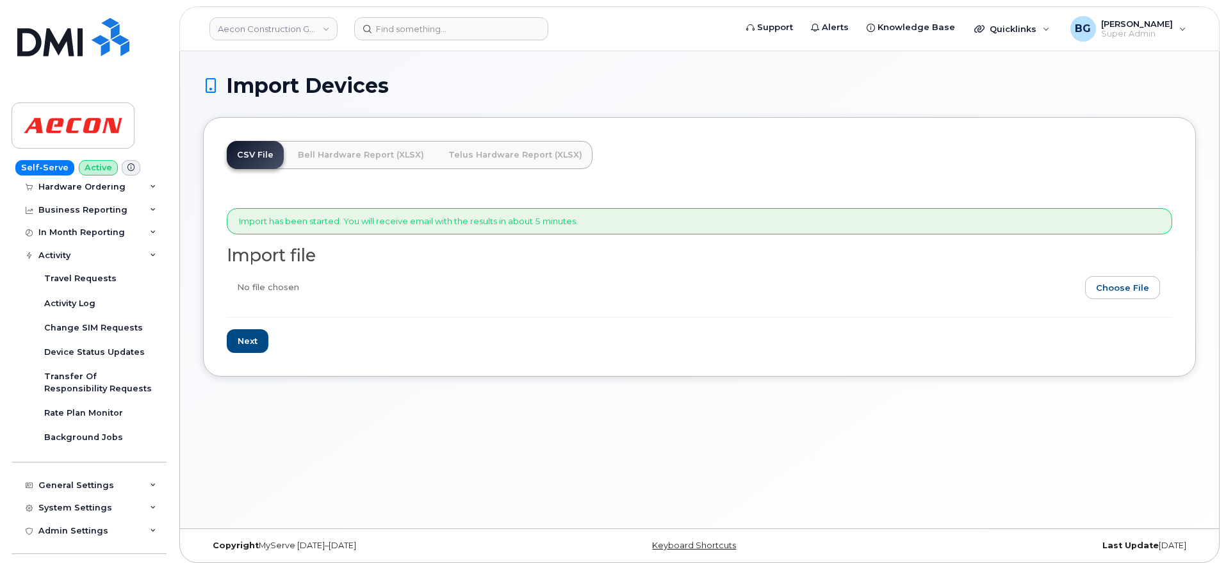
scroll to position [213, 0]
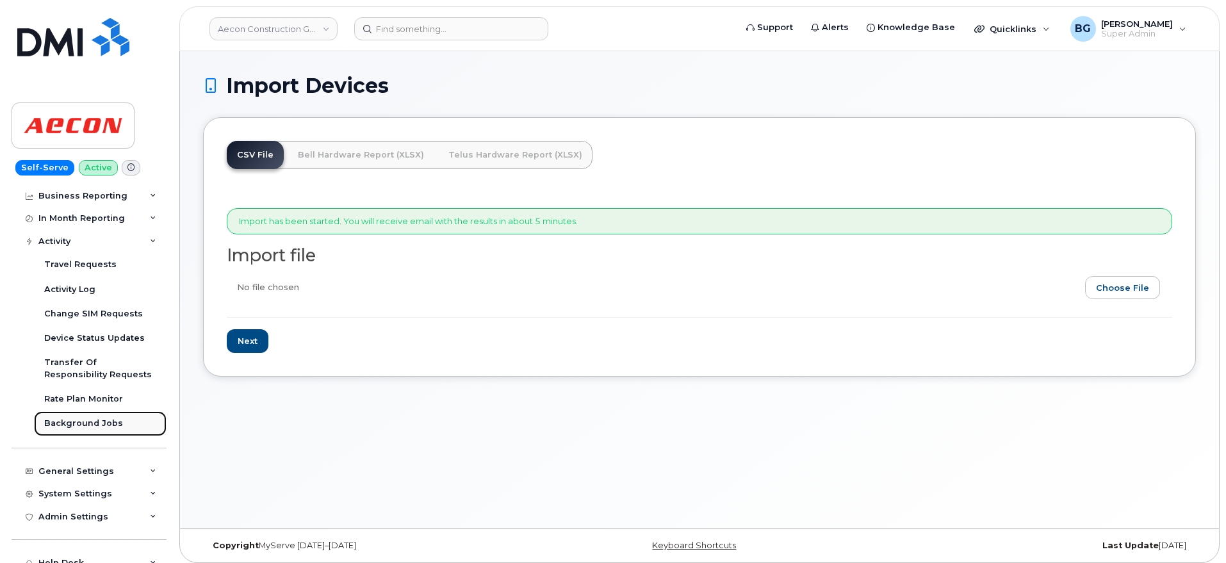
click at [76, 421] on div "Background Jobs" at bounding box center [83, 424] width 79 height 12
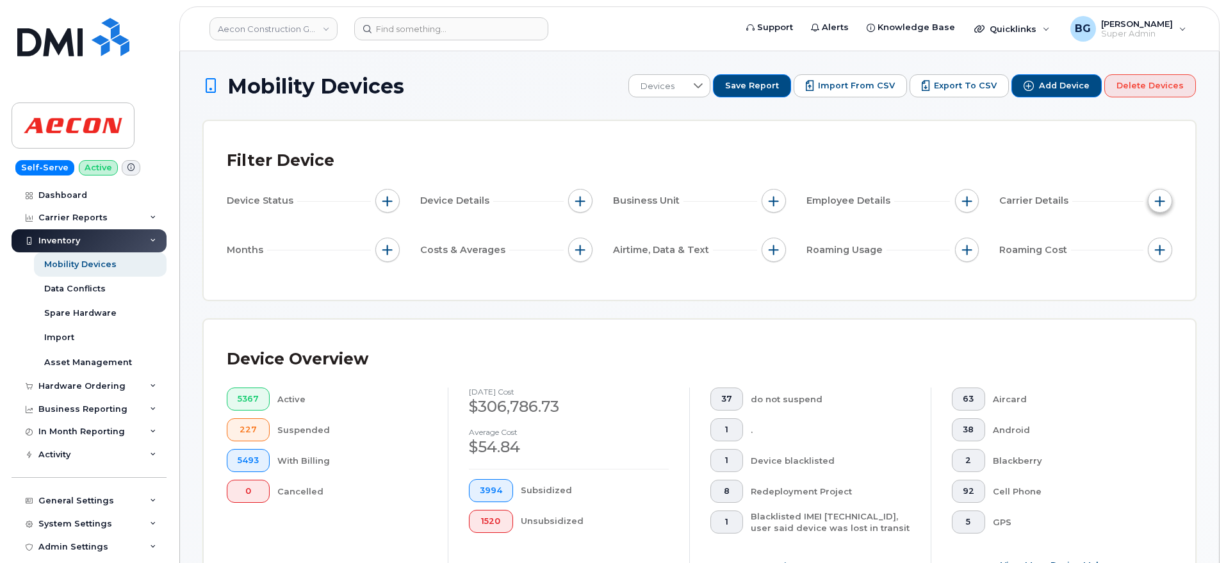
click at [1160, 199] on span "button" at bounding box center [1160, 201] width 10 height 10
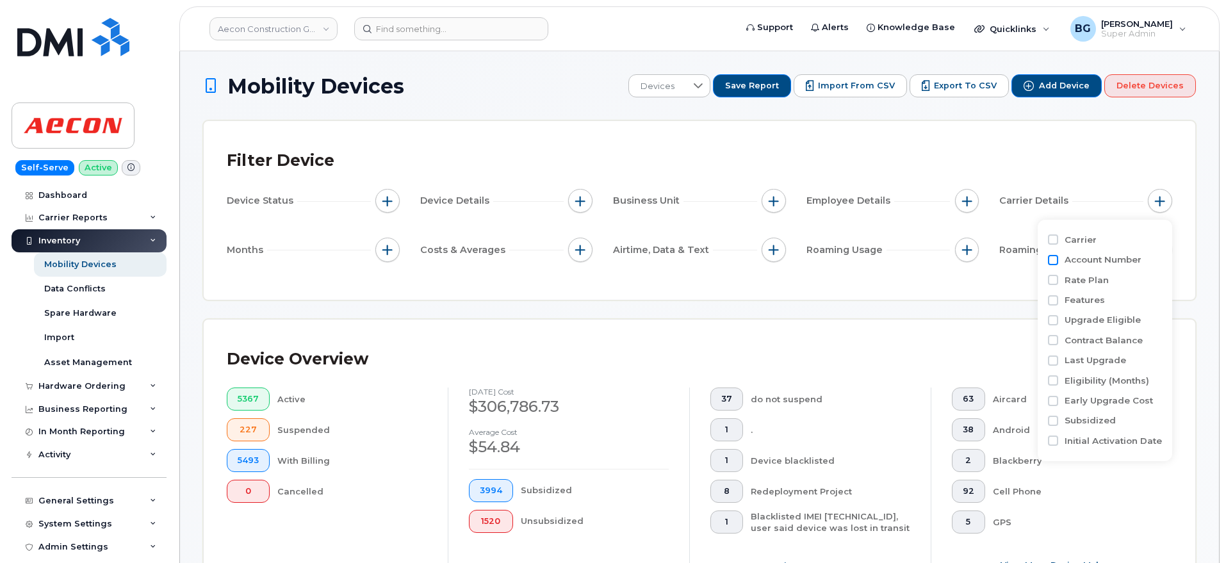
click at [1053, 261] on input "Account Number" at bounding box center [1053, 260] width 10 height 10
checkbox input "true"
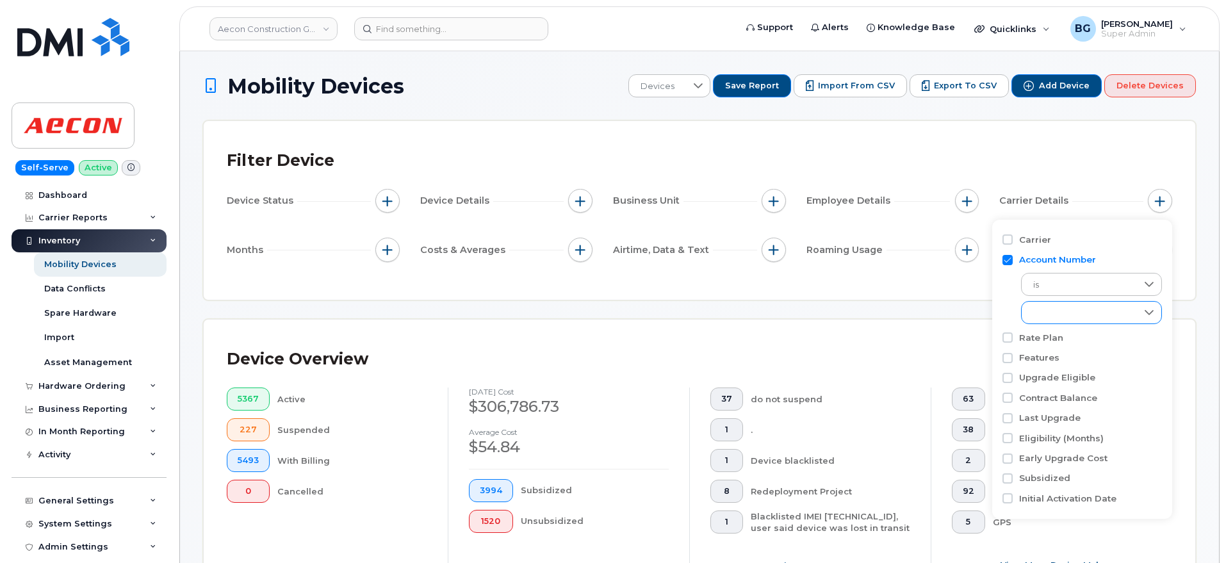
click at [1057, 312] on div "empty" at bounding box center [1078, 313] width 115 height 22
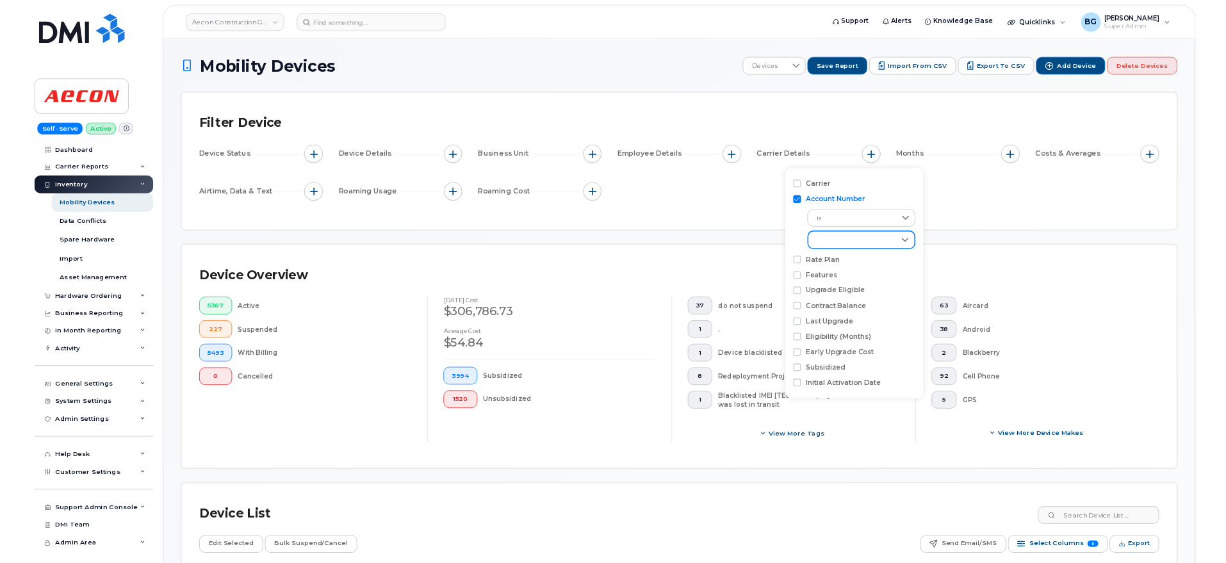
scroll to position [7, 53]
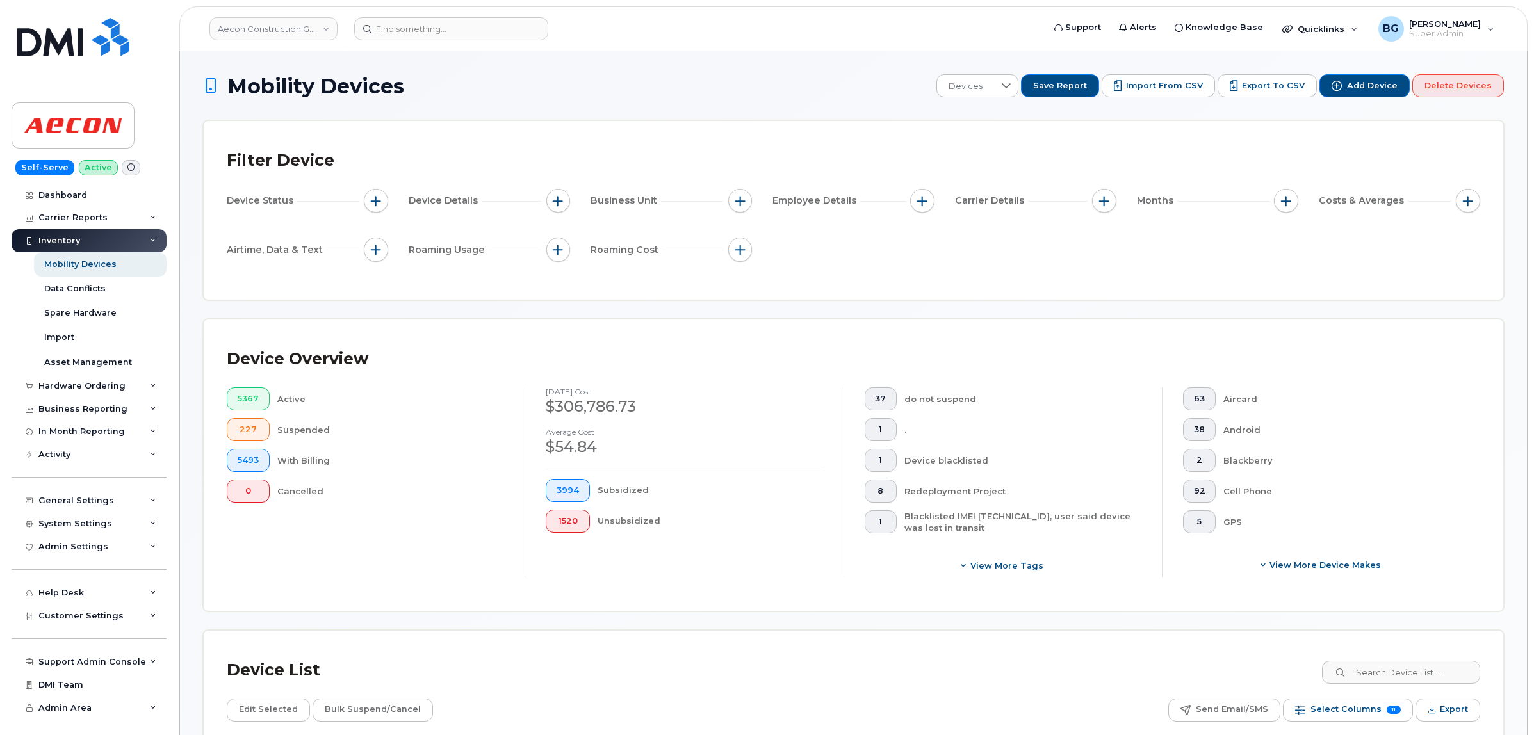
click at [557, 85] on h1 "Mobility Devices" at bounding box center [566, 86] width 727 height 22
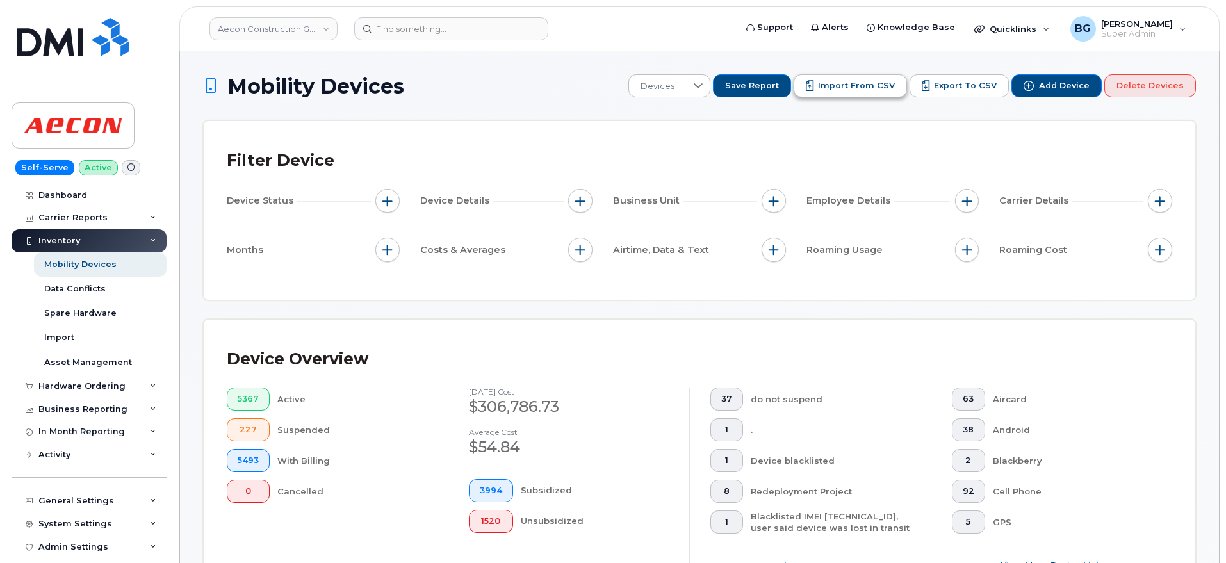
click at [836, 86] on span "Import from CSV" at bounding box center [856, 86] width 77 height 12
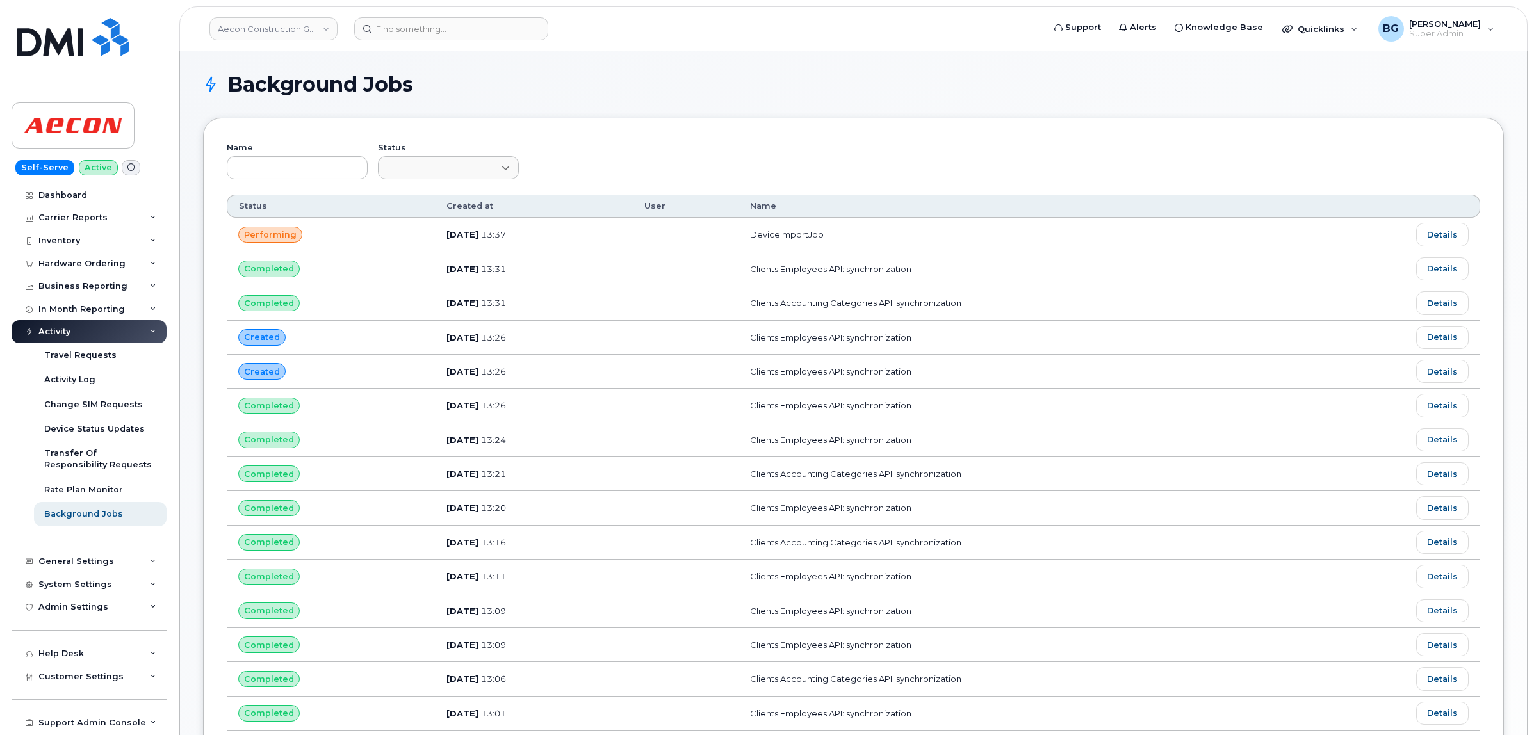
click at [631, 113] on div "Background Jobs Name Status Customize Filter Refresh Export Status Created at U…" at bounding box center [853, 601] width 1301 height 1055
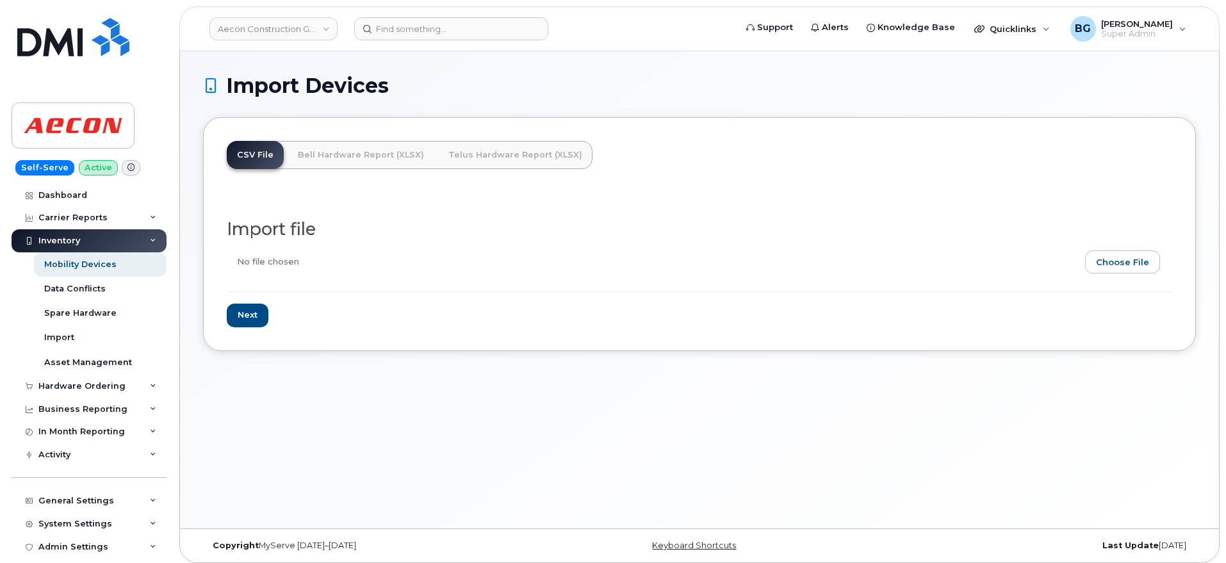
click at [1135, 269] on input "file" at bounding box center [694, 264] width 935 height 29
type input "C:\fakepath\device.csv"
click at [250, 312] on input "Next" at bounding box center [248, 316] width 42 height 24
type input "Loading..."
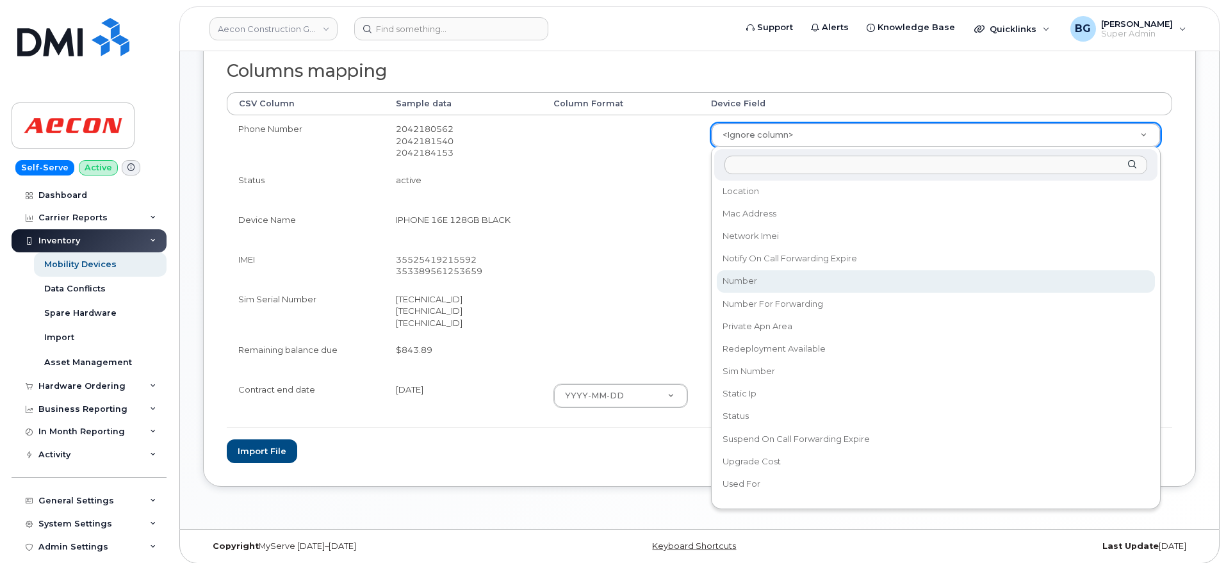
scroll to position [747, 0]
select select "number"
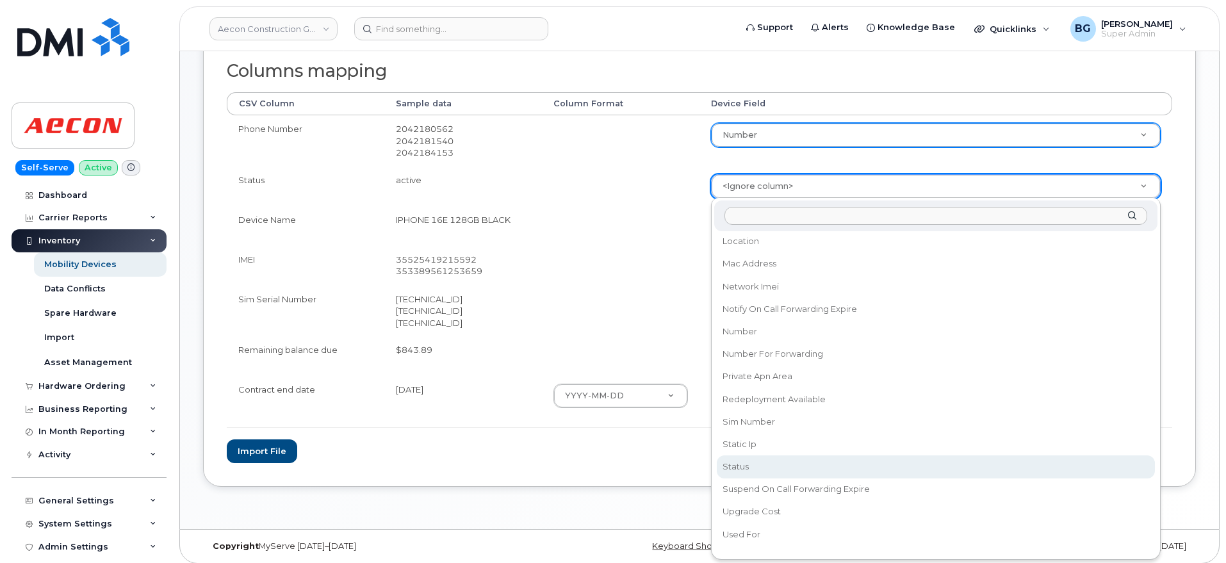
select select "status"
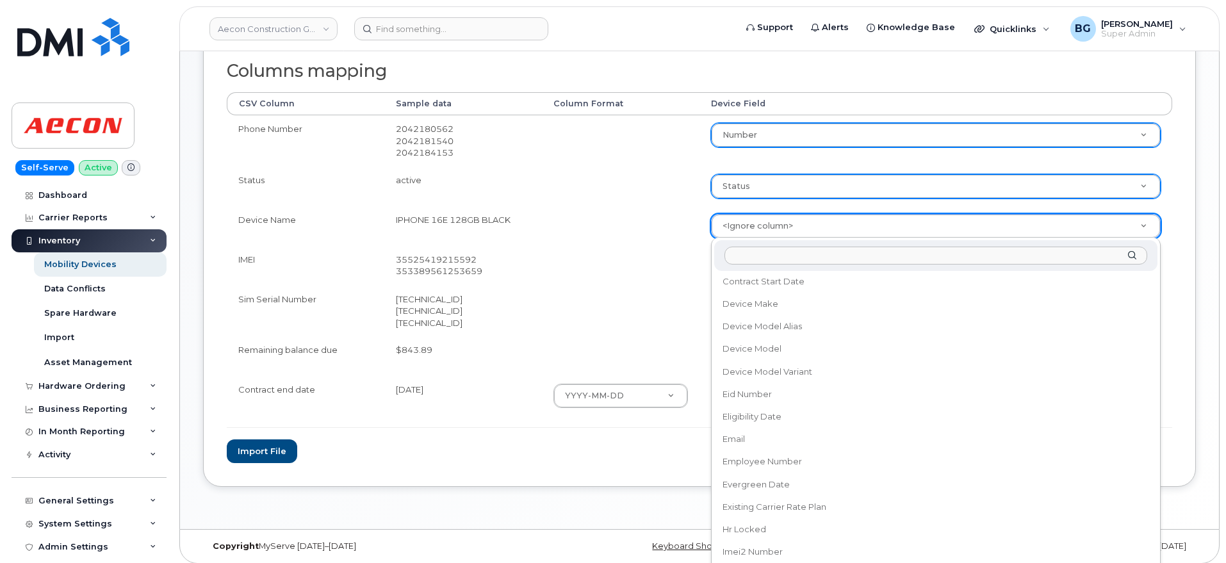
scroll to position [320, 0]
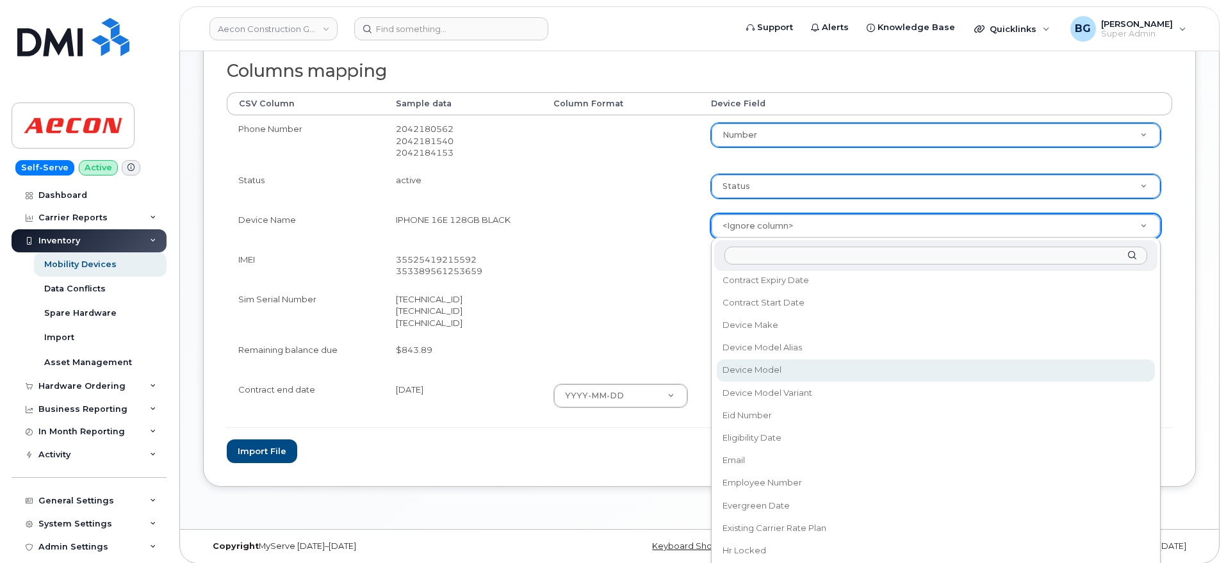
select select "device_model_id"
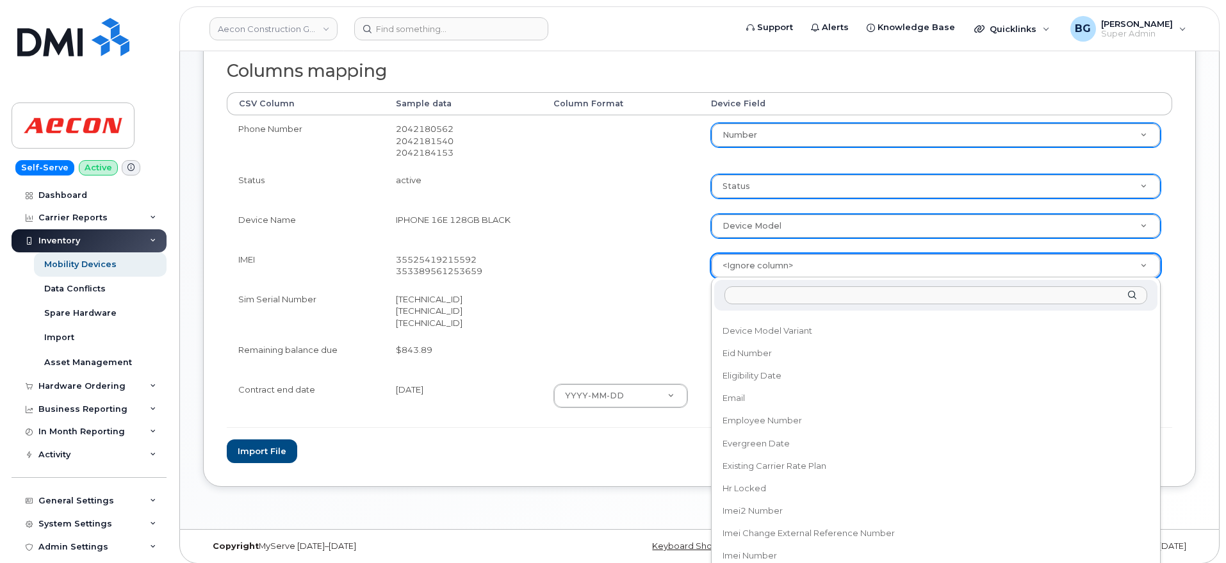
scroll to position [427, 0]
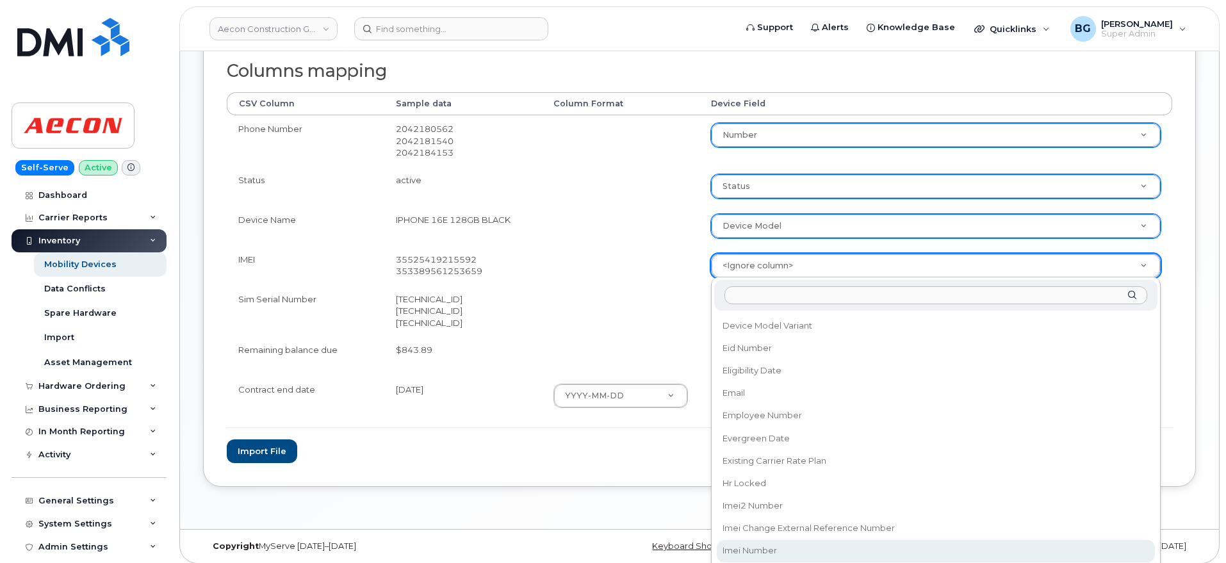
drag, startPoint x: 747, startPoint y: 551, endPoint x: 751, endPoint y: 525, distance: 26.0
select select "imei_number"
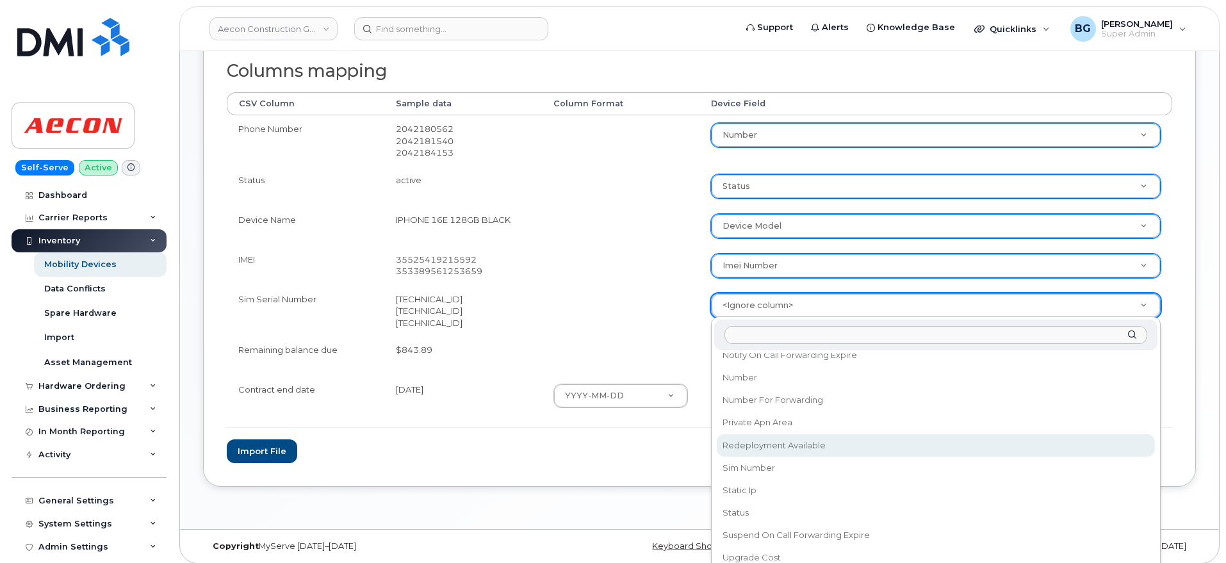
scroll to position [829, 0]
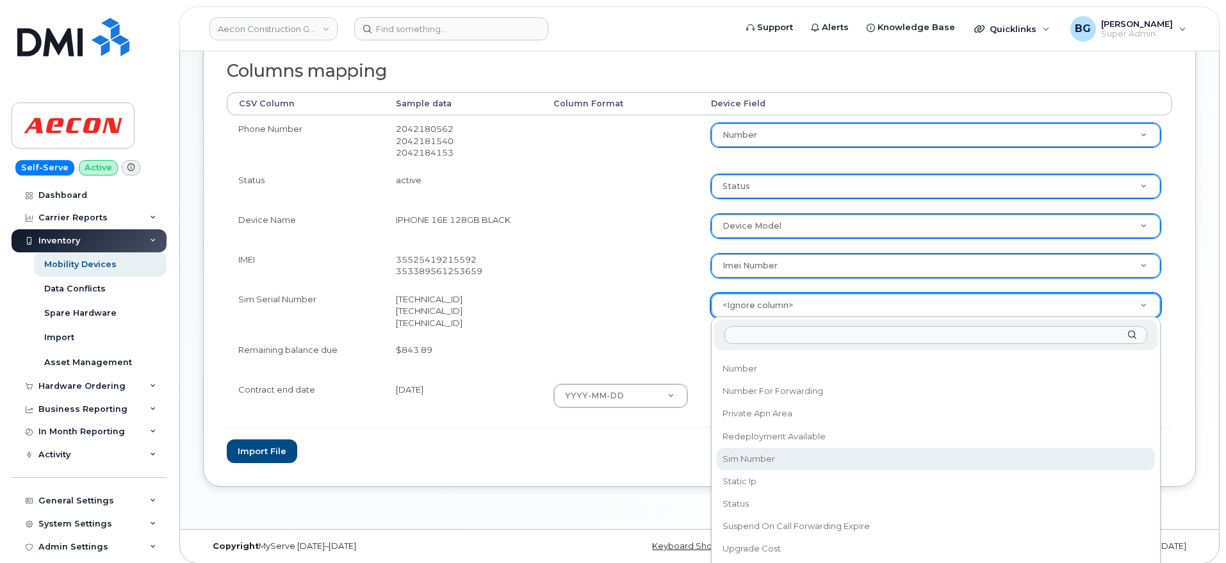
select select "sim_number"
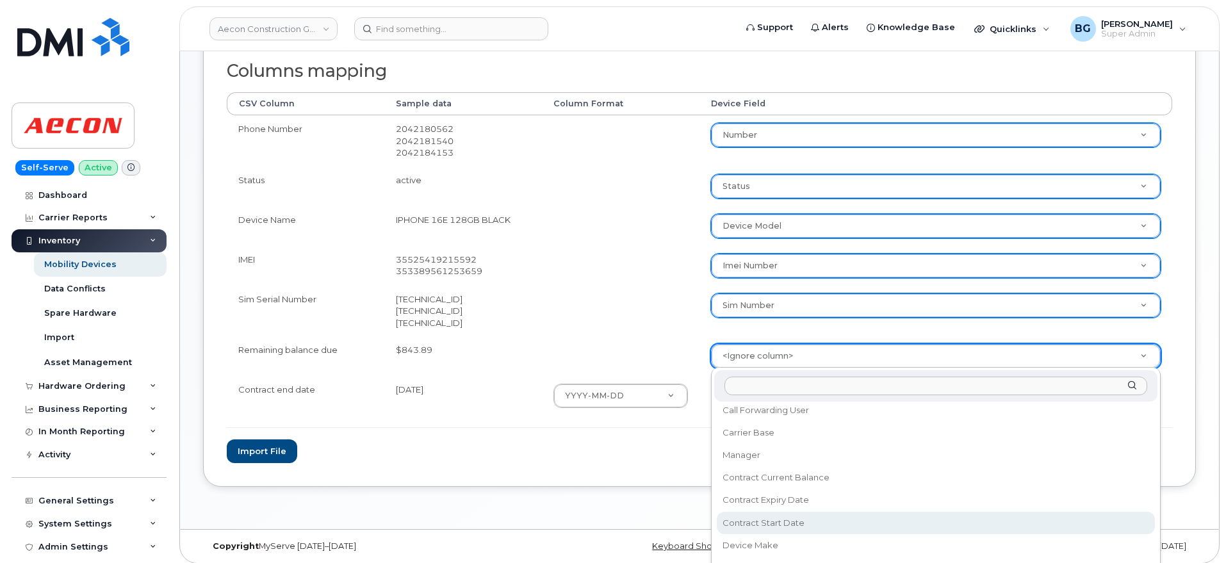
scroll to position [213, 0]
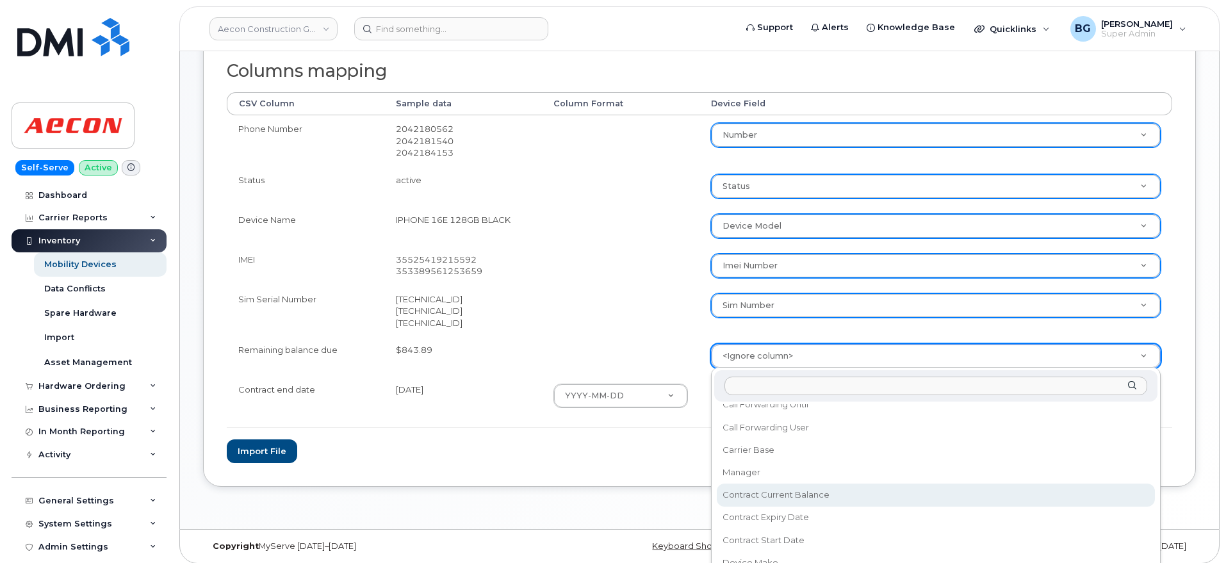
select select "contract_current_balance"
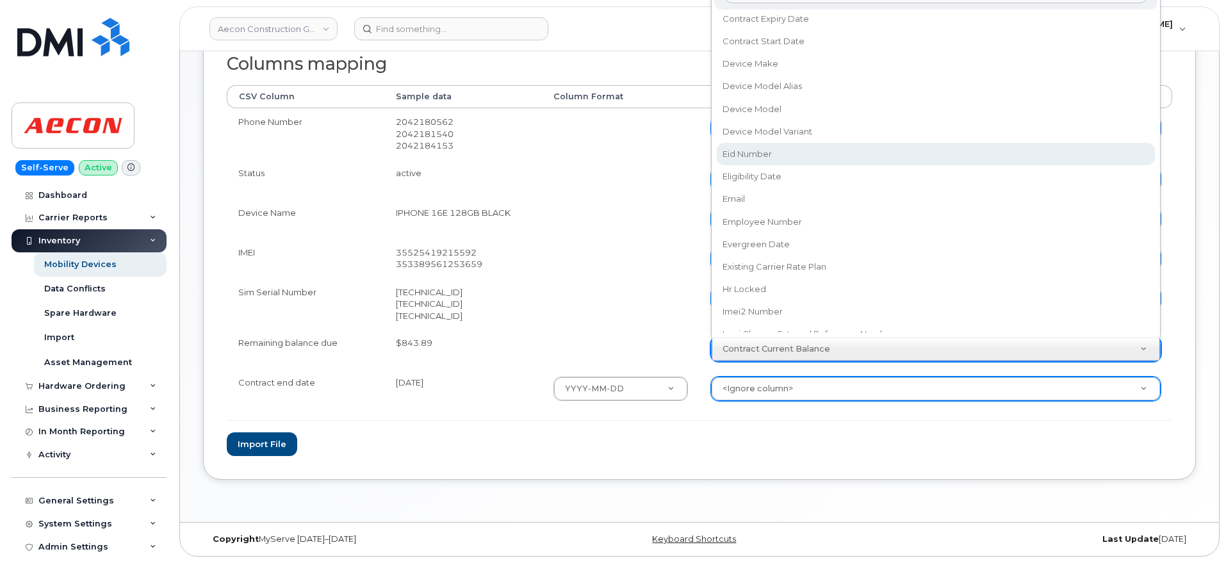
scroll to position [263, 0]
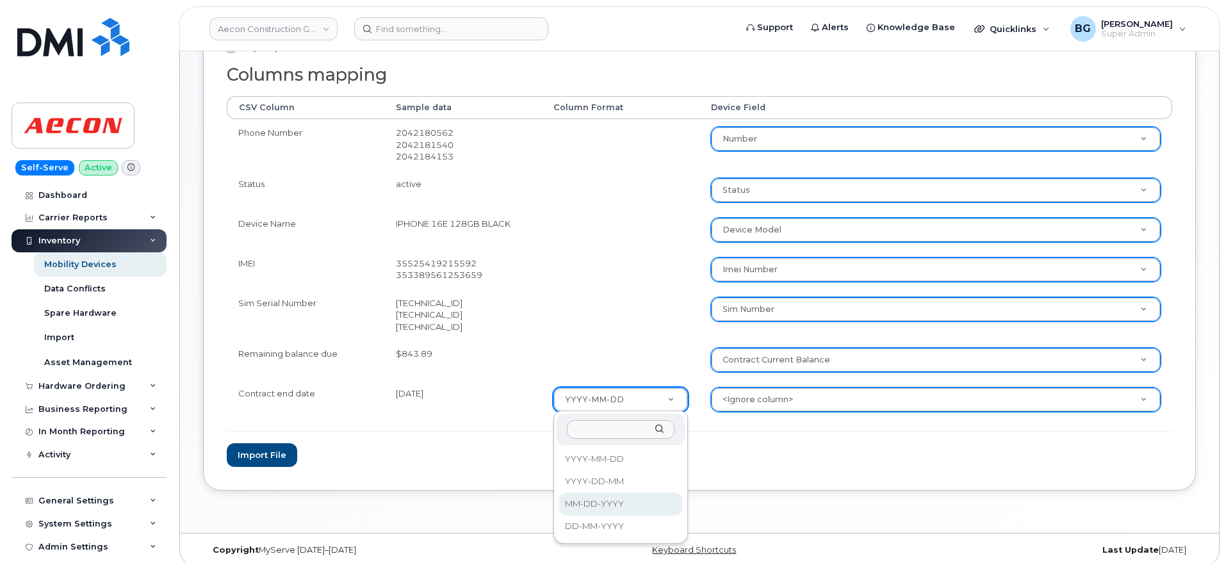
select select "%m-%d-%Y"
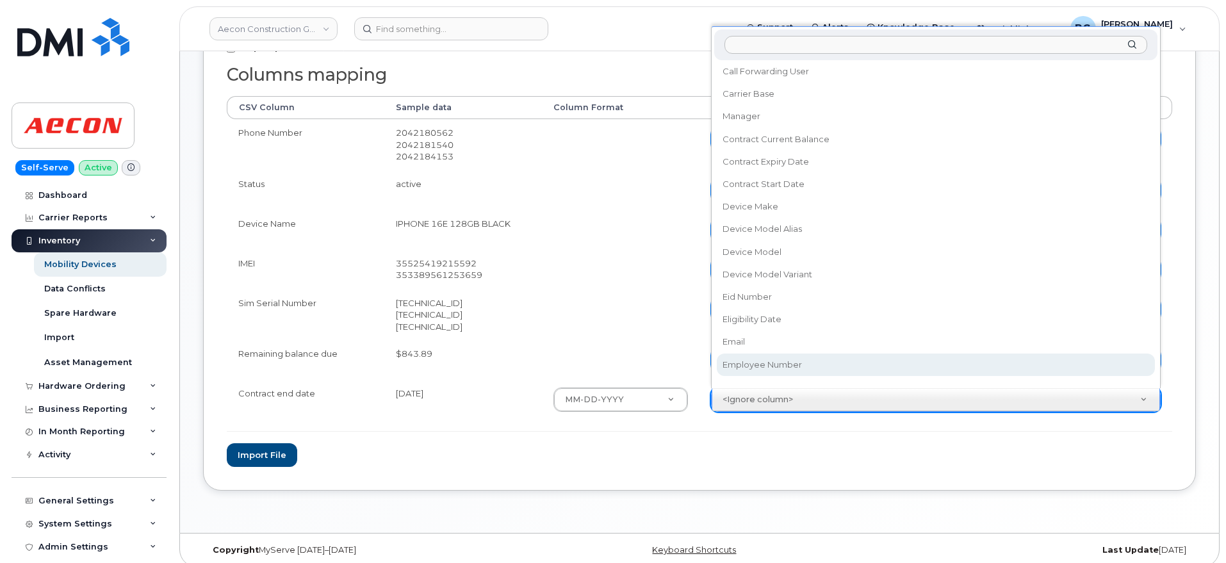
scroll to position [225, 0]
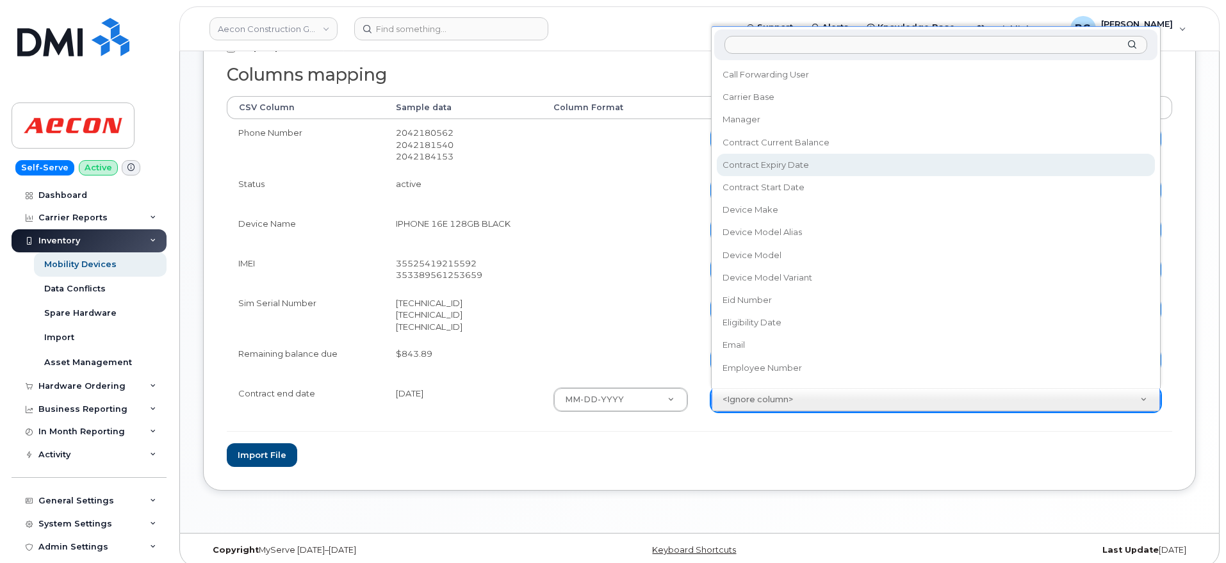
select select "contract_expiry_date"
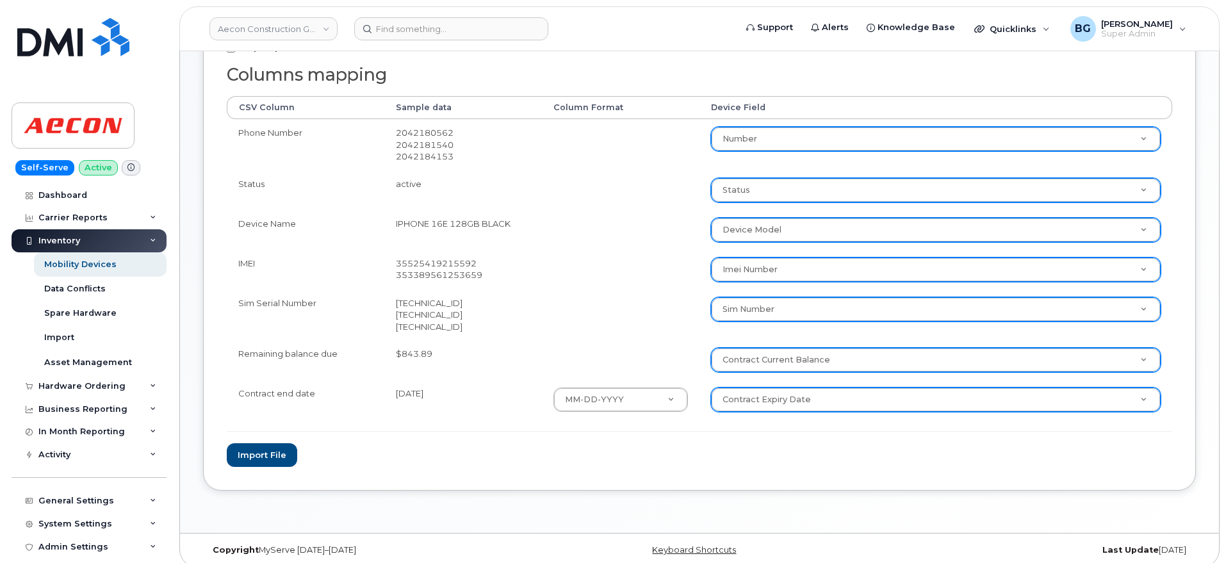
click at [786, 447] on form "File Filename cache Name: device.csv Options Skip duplicate numbers Columns map…" at bounding box center [699, 211] width 945 height 510
click at [249, 448] on button "Import file" at bounding box center [262, 455] width 70 height 24
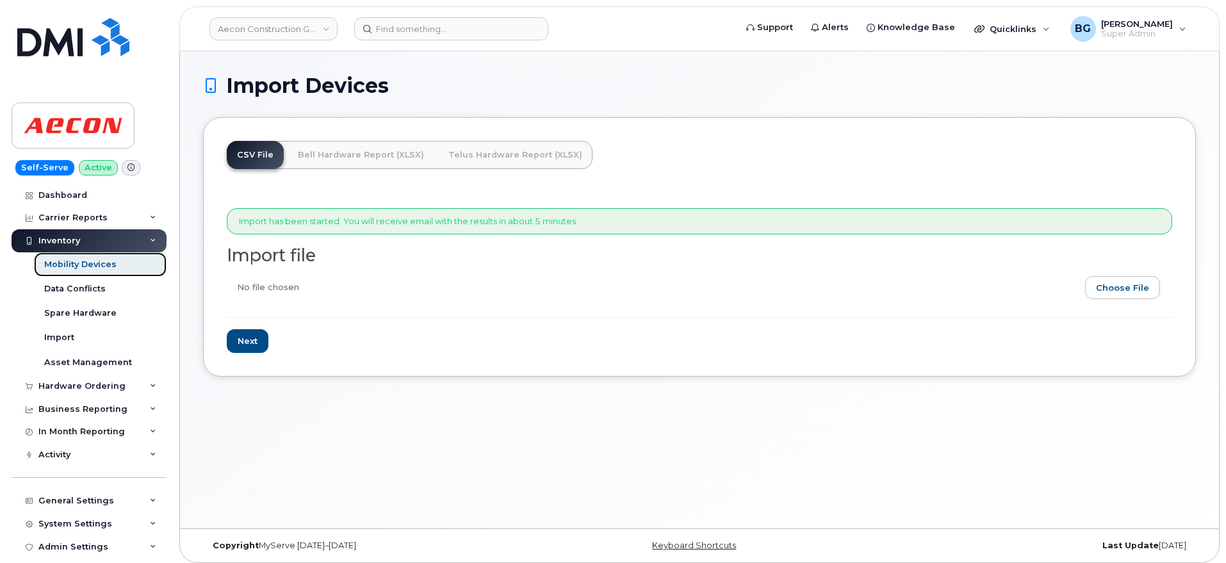
click at [88, 261] on div "Mobility Devices" at bounding box center [80, 265] width 72 height 12
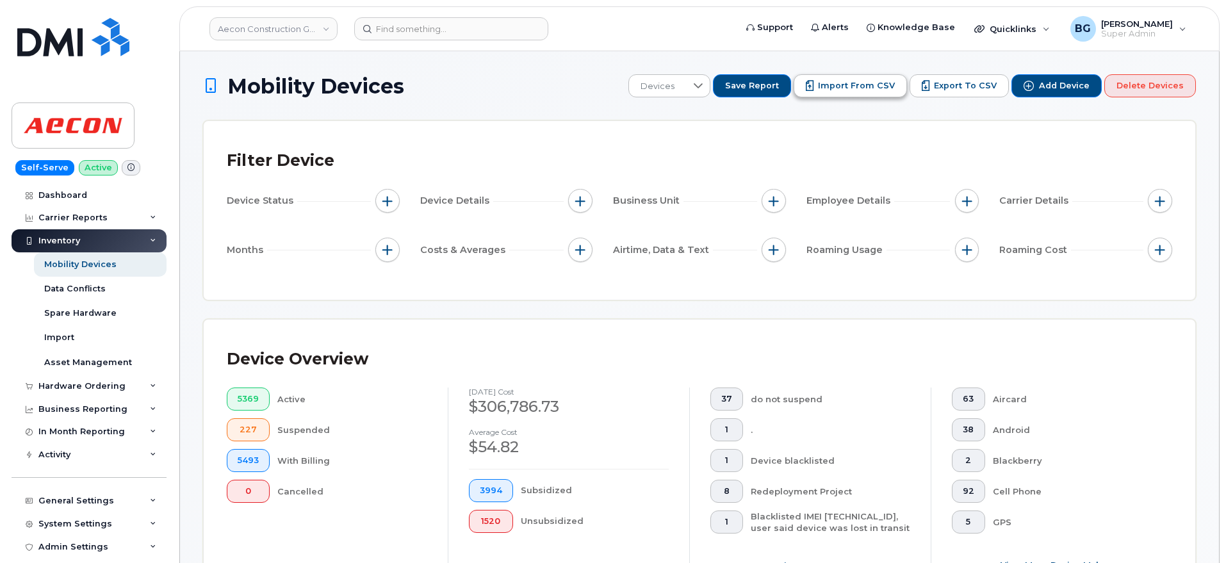
click at [845, 82] on span "Import from CSV" at bounding box center [856, 86] width 77 height 12
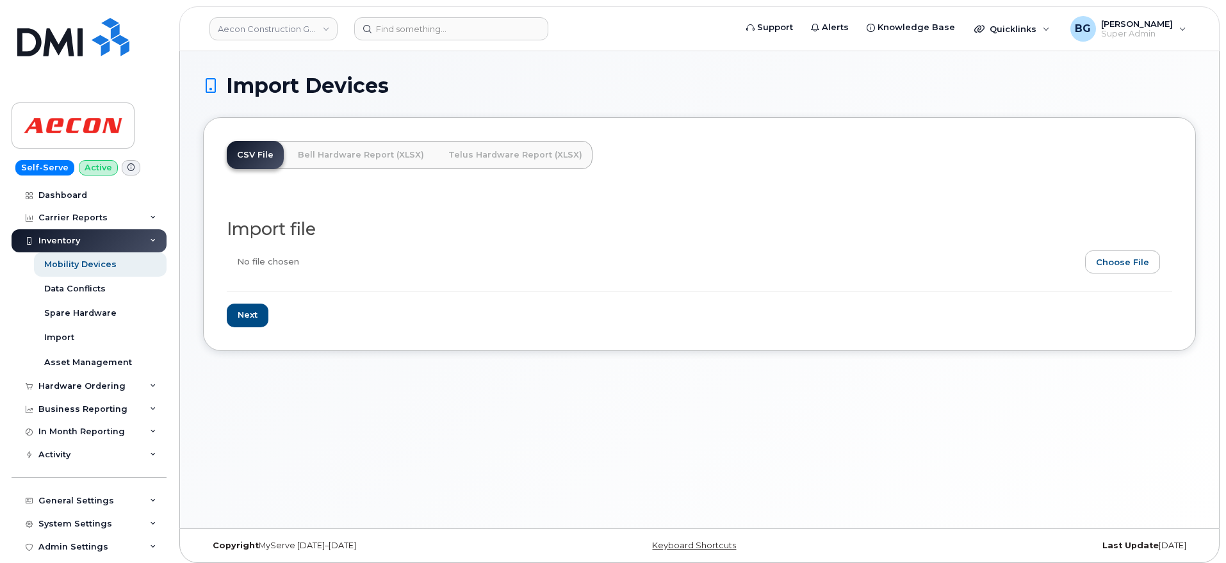
click at [1151, 261] on input "file" at bounding box center [694, 264] width 935 height 29
type input "C:\fakepath\aeconrogers.xls.csv"
click at [257, 305] on input "Next" at bounding box center [248, 316] width 42 height 24
type input "Loading..."
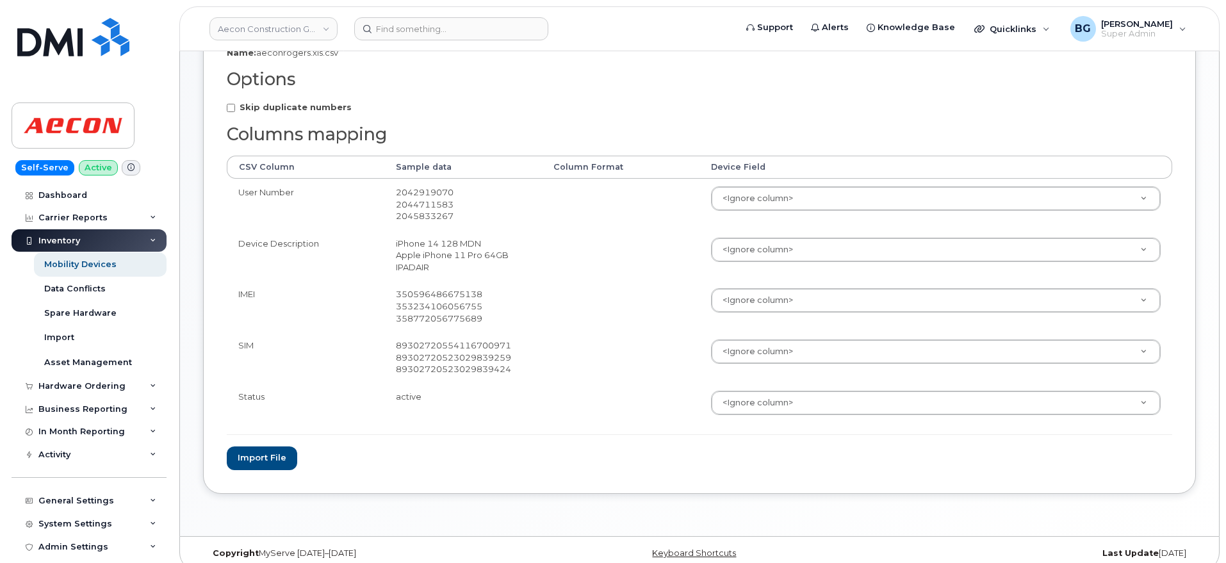
scroll to position [213, 0]
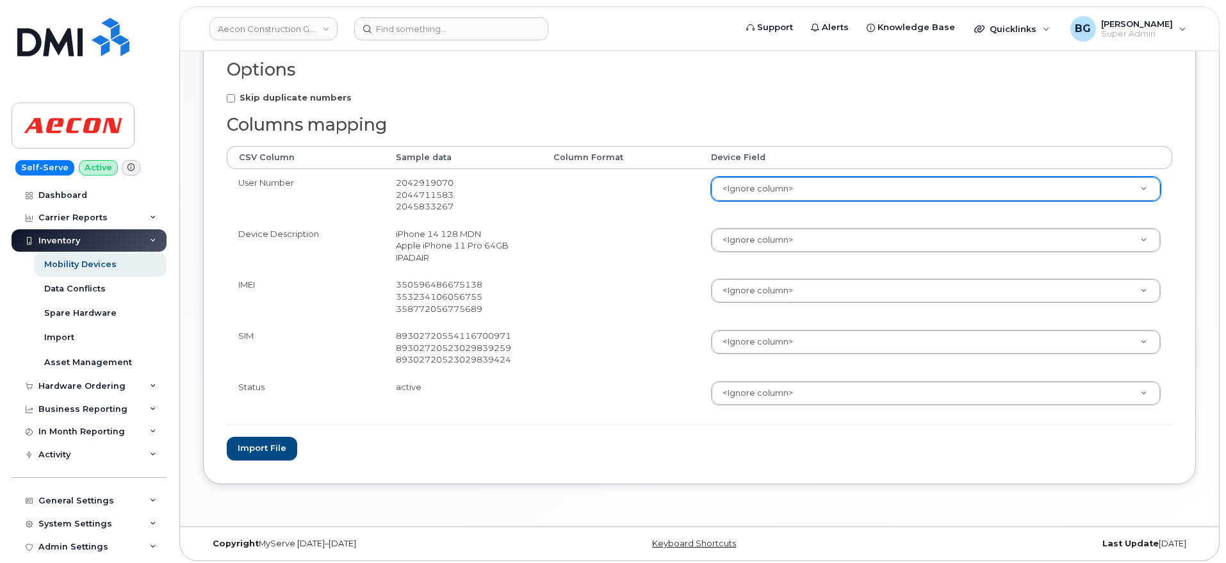
click at [758, 200] on div "<Ignore column>" at bounding box center [936, 189] width 450 height 24
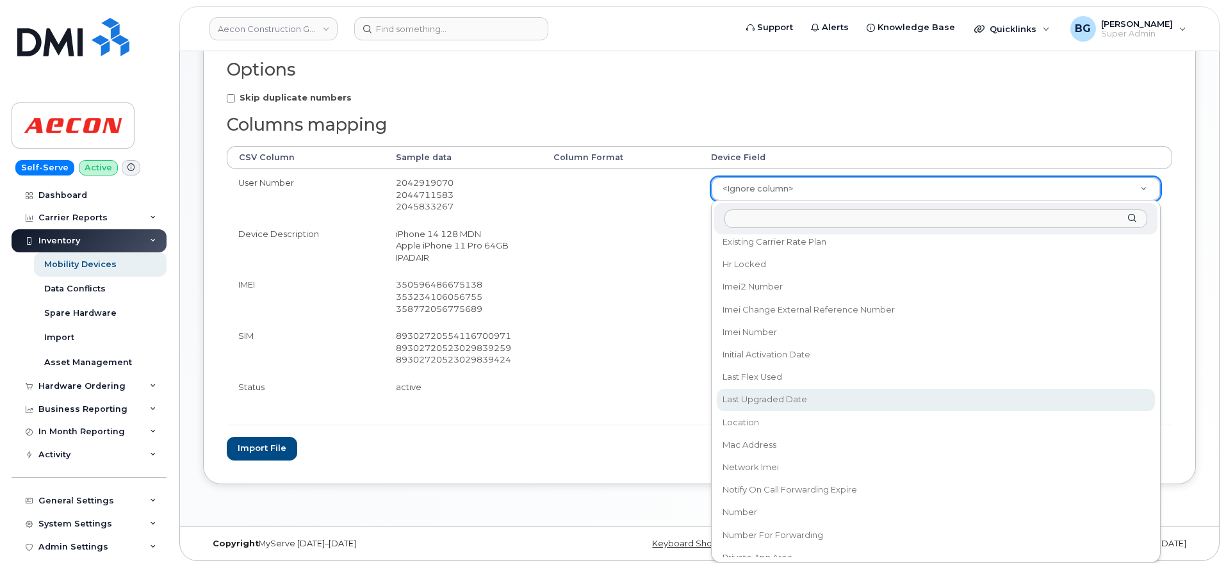
scroll to position [587, 0]
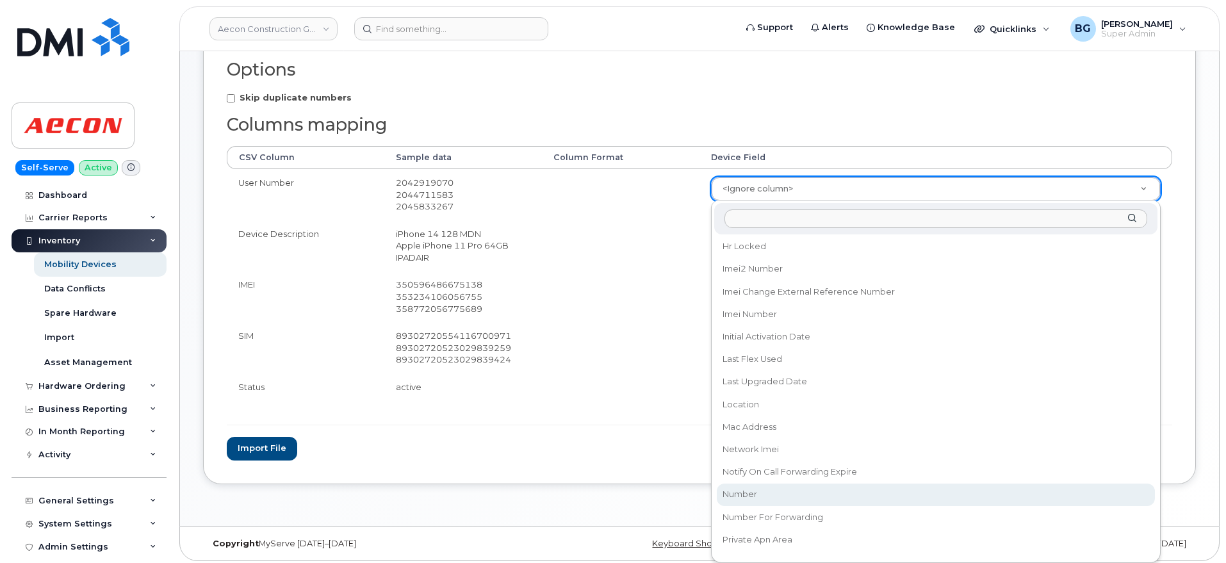
select select "number"
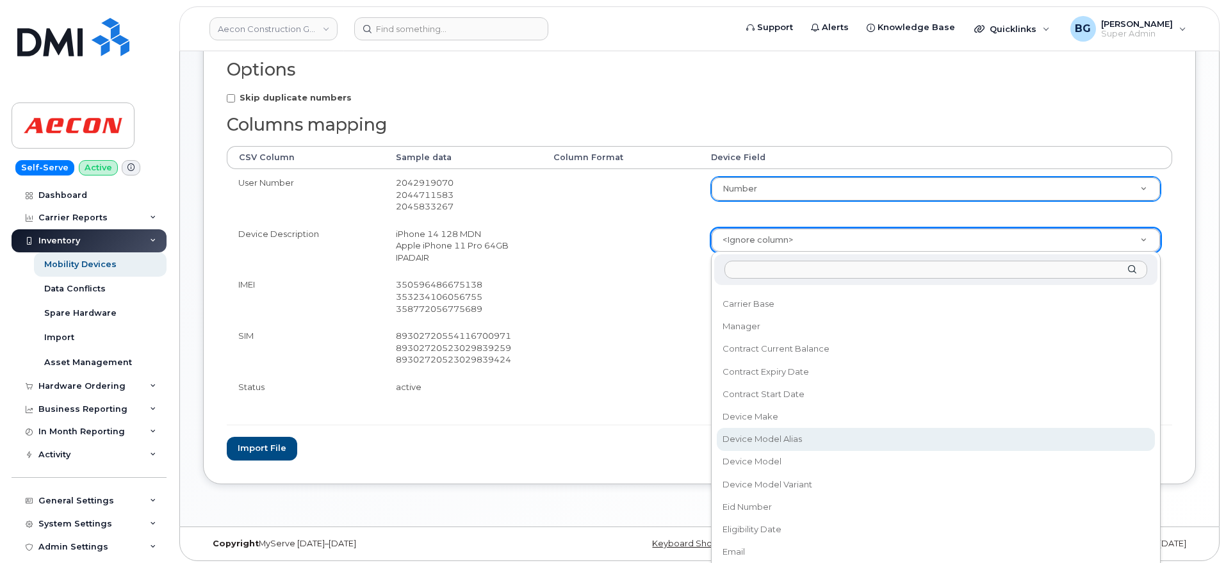
scroll to position [267, 0]
select select "device_model_id"
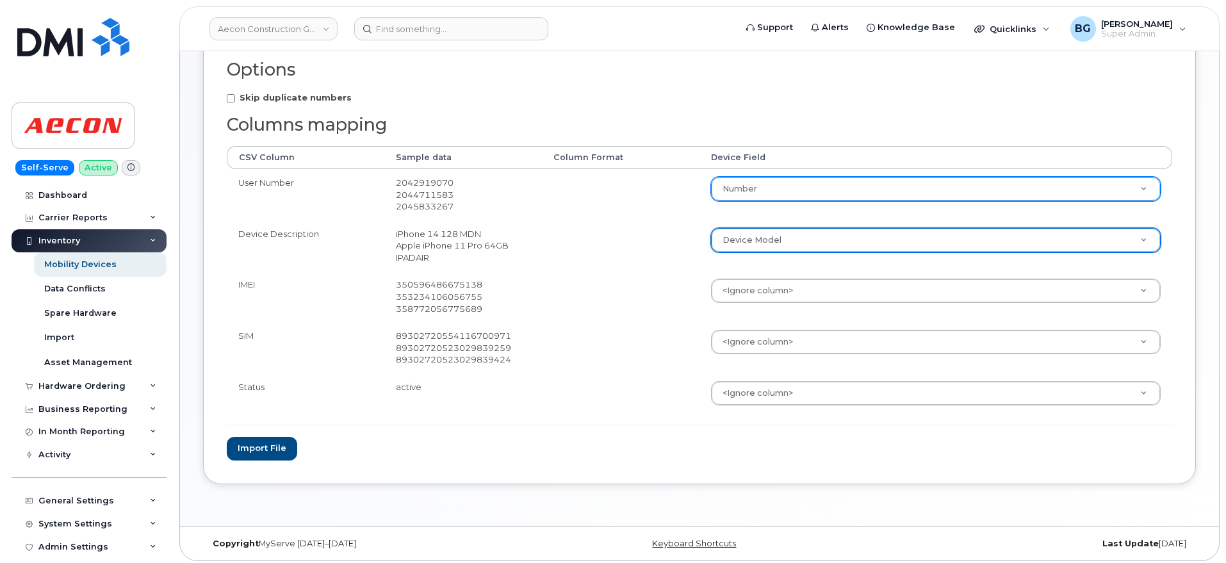
click at [772, 312] on td "<Ignore column> Accounting Categories Accounting Categories[Cost Center] Accoun…" at bounding box center [935, 296] width 473 height 51
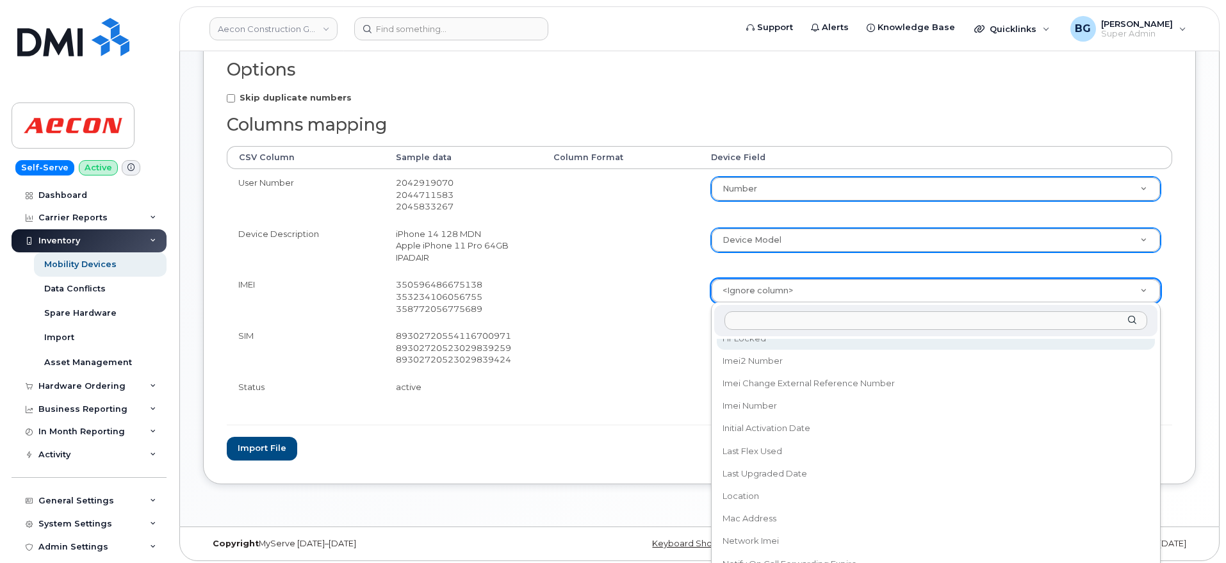
scroll to position [640, 0]
select select "imei_number"
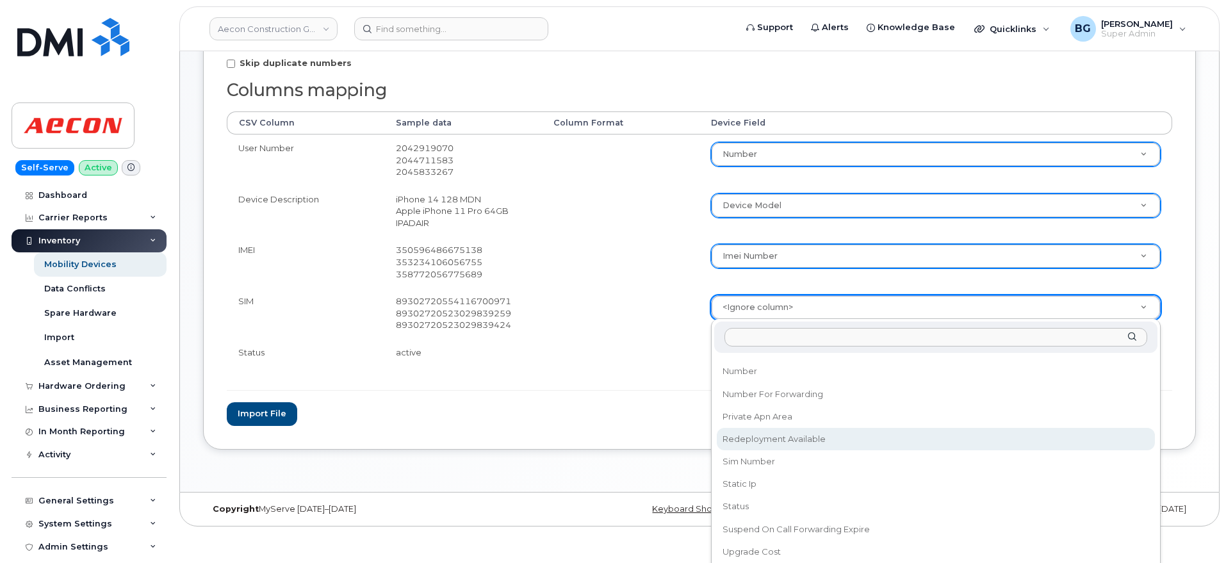
scroll to position [267, 0]
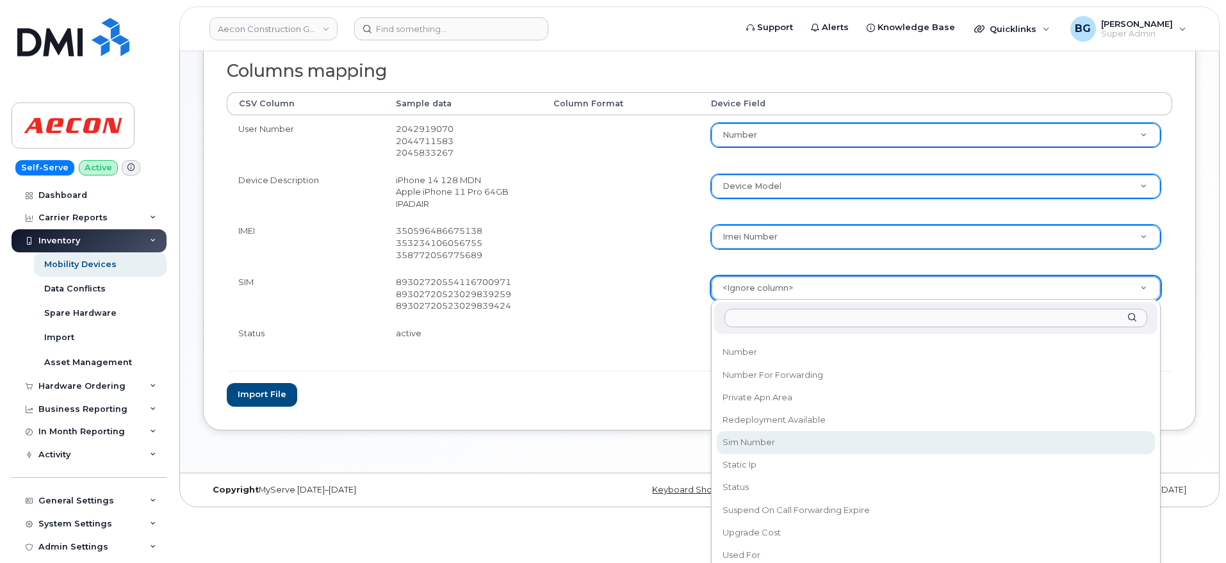
select select "sim_number"
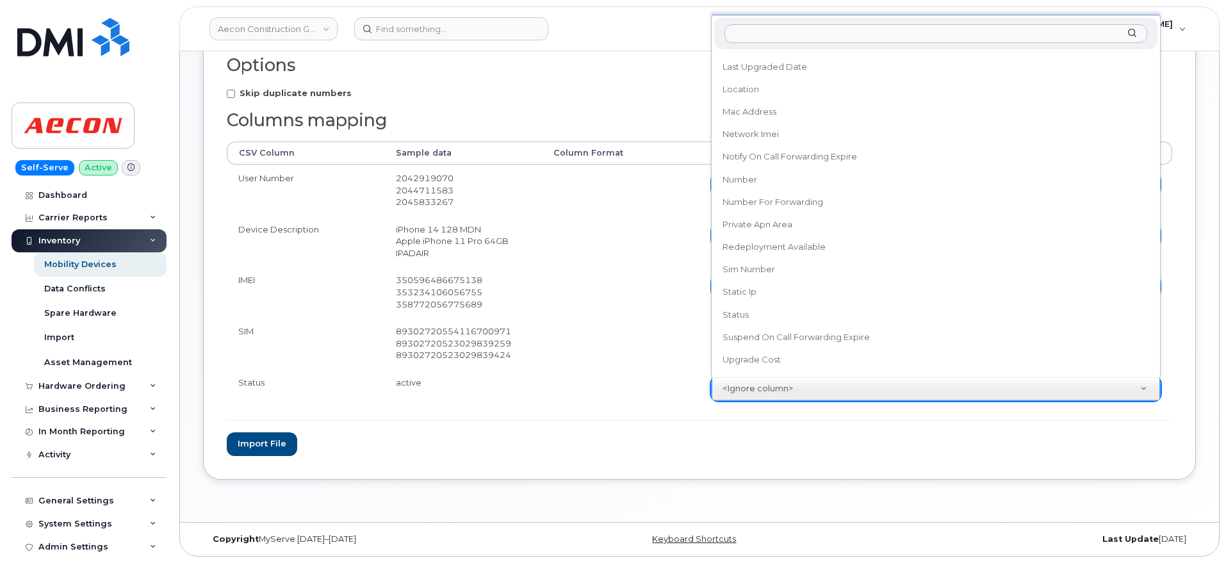
scroll to position [812, 0]
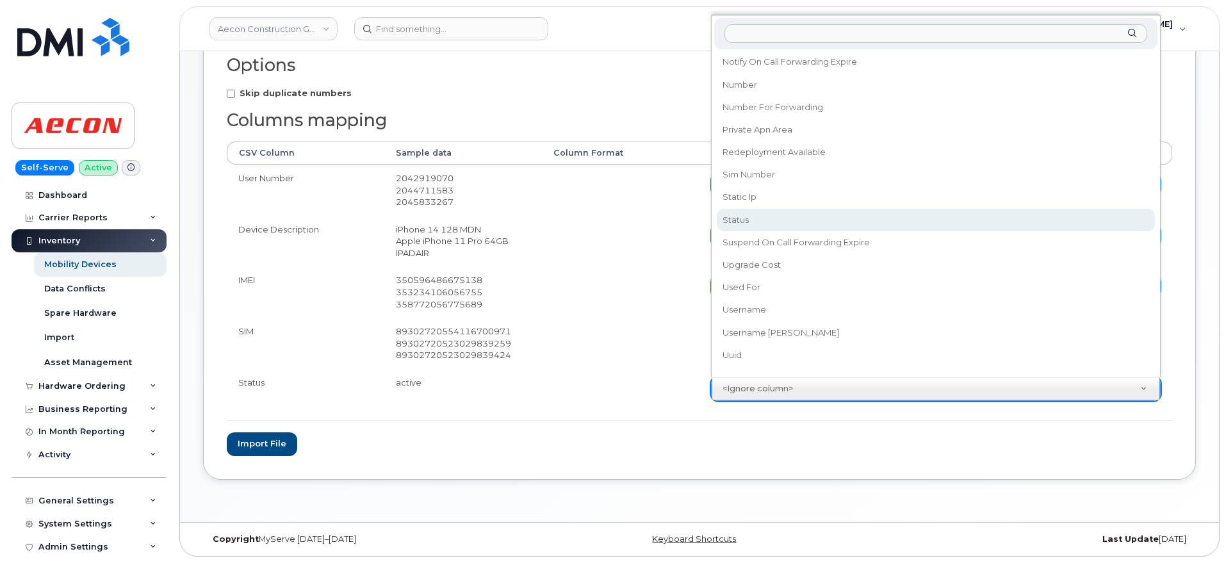
select select "status"
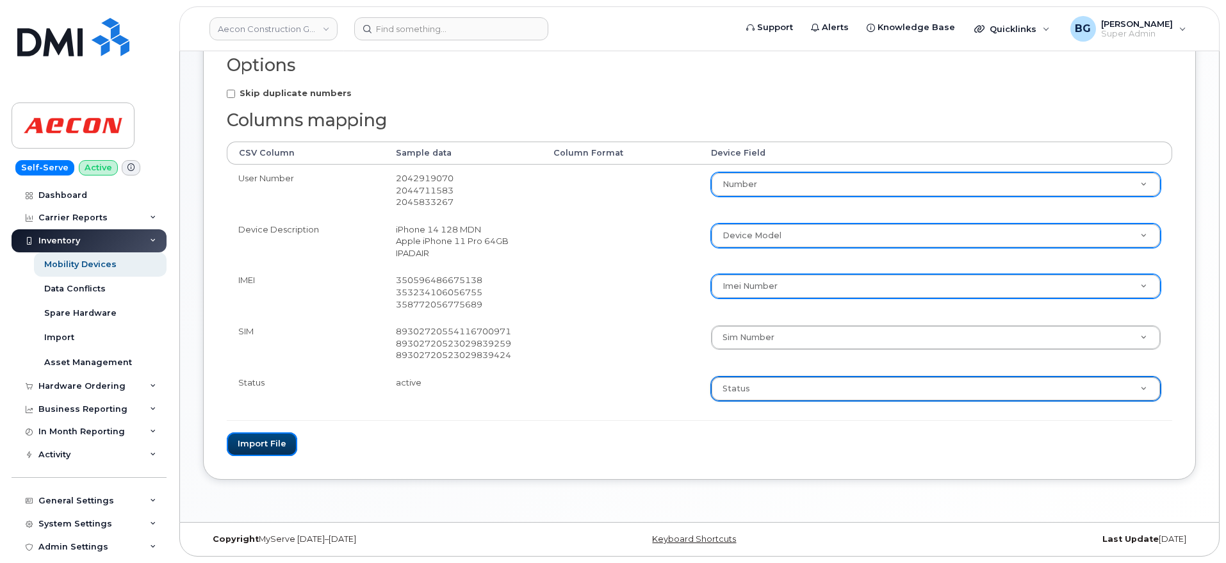
drag, startPoint x: 270, startPoint y: 451, endPoint x: 576, endPoint y: 540, distance: 319.4
click at [268, 451] on button "Import file" at bounding box center [262, 444] width 70 height 24
